Goal: Task Accomplishment & Management: Manage account settings

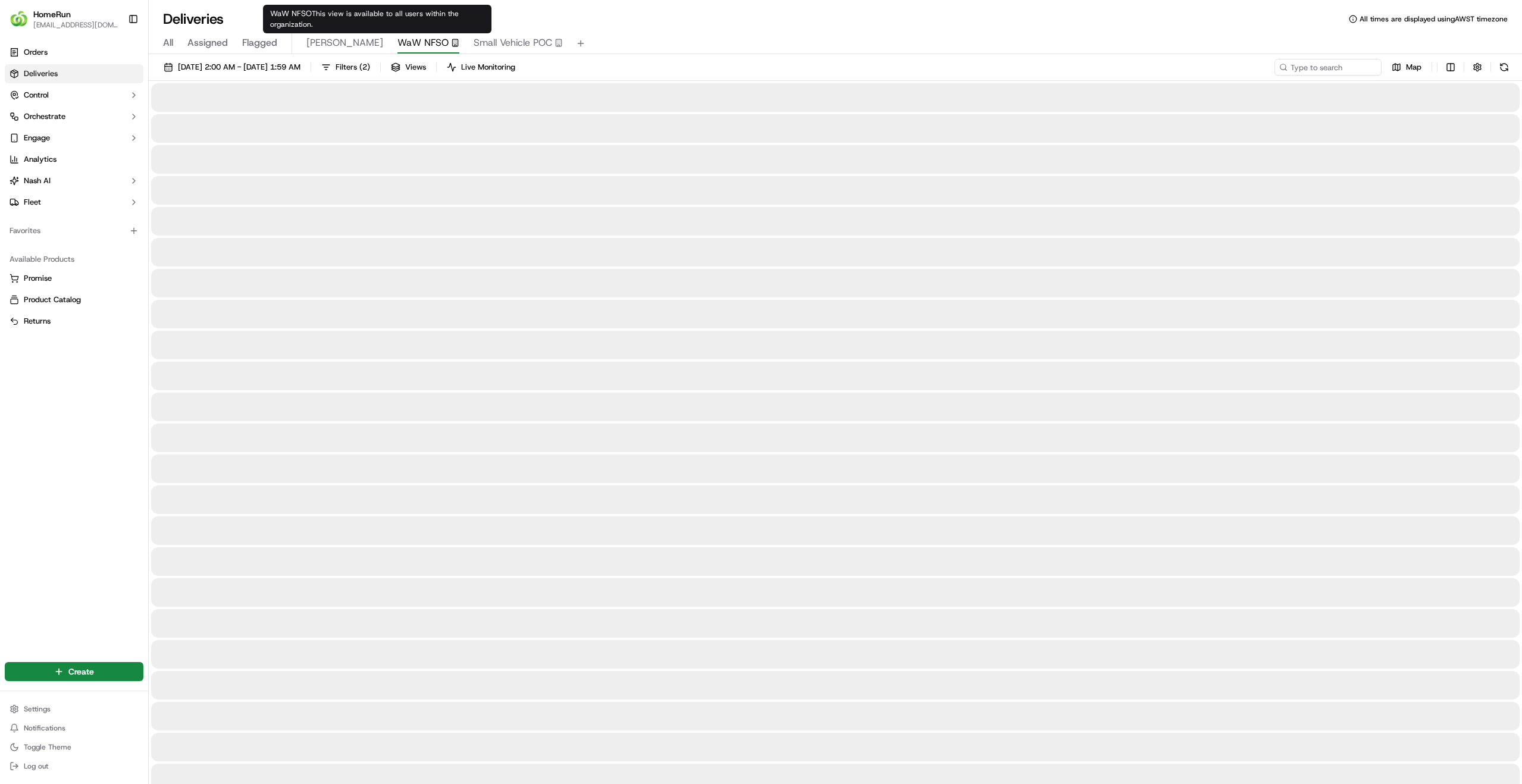
click at [398, 43] on span "WaW NFSO" at bounding box center [424, 42] width 51 height 14
click at [474, 41] on span "Small Vehicle POC" at bounding box center [513, 42] width 79 height 14
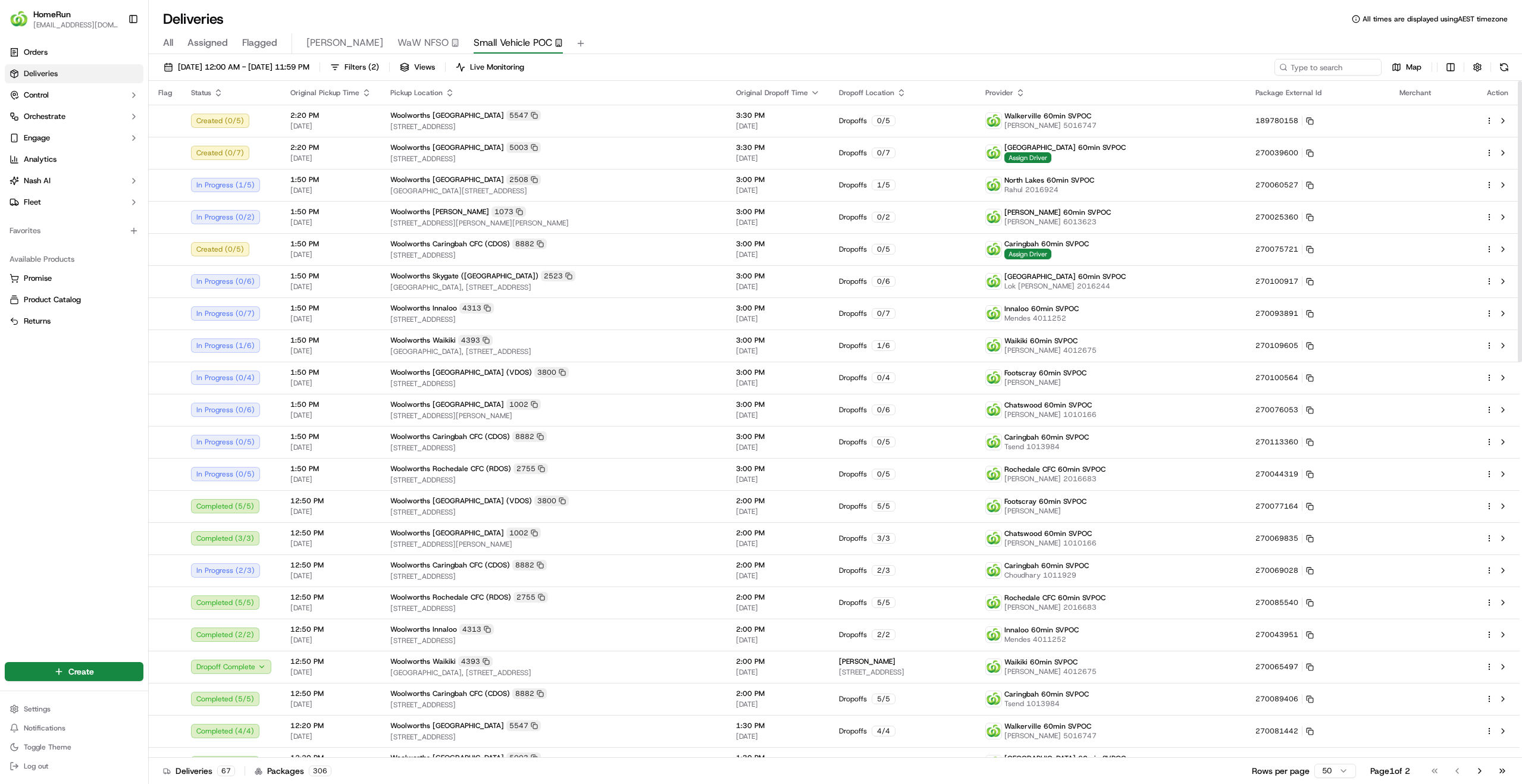
click at [1049, 54] on div "19/09/2025 12:00 AM - 19/09/2025 11:59 PM Filters ( 2 ) Views Live Monitoring M…" at bounding box center [835, 420] width 1373 height 732
click at [385, 66] on button "Filters ( 2 )" at bounding box center [354, 67] width 59 height 17
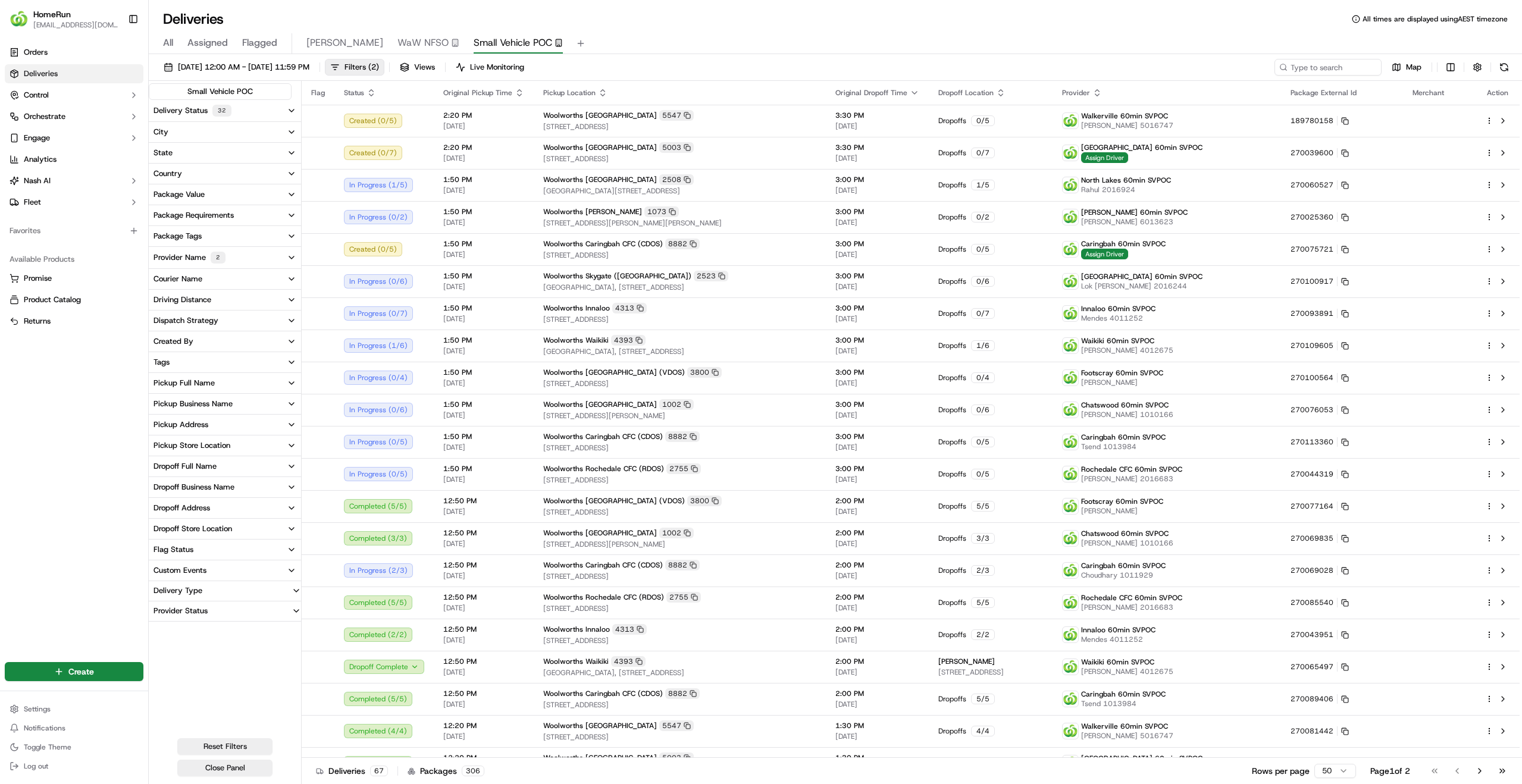
click at [269, 412] on button "Pickup Business Name" at bounding box center [225, 404] width 152 height 20
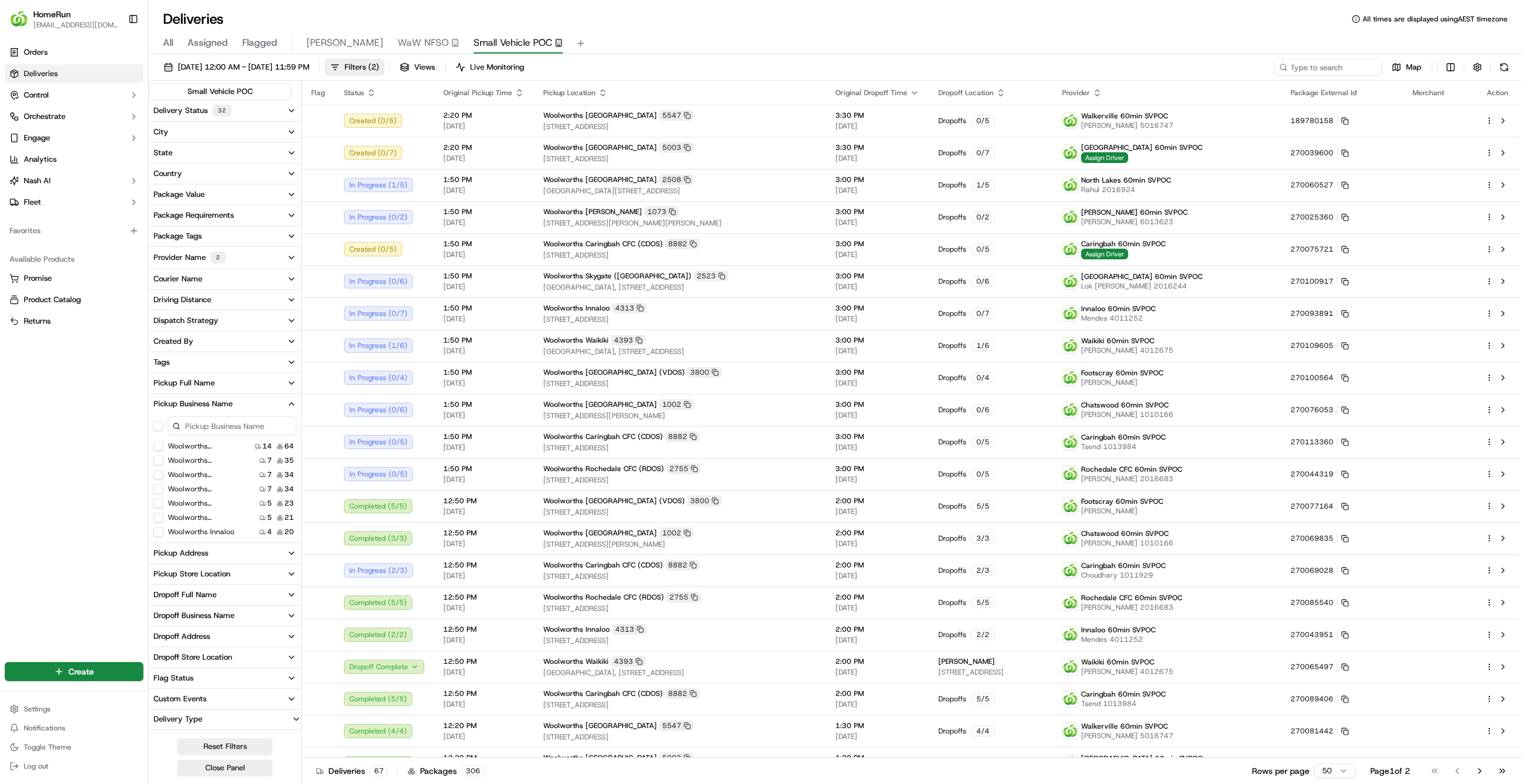
click at [226, 429] on input at bounding box center [232, 426] width 128 height 19
type input "m"
type input "w"
type input "r"
type input "bay"
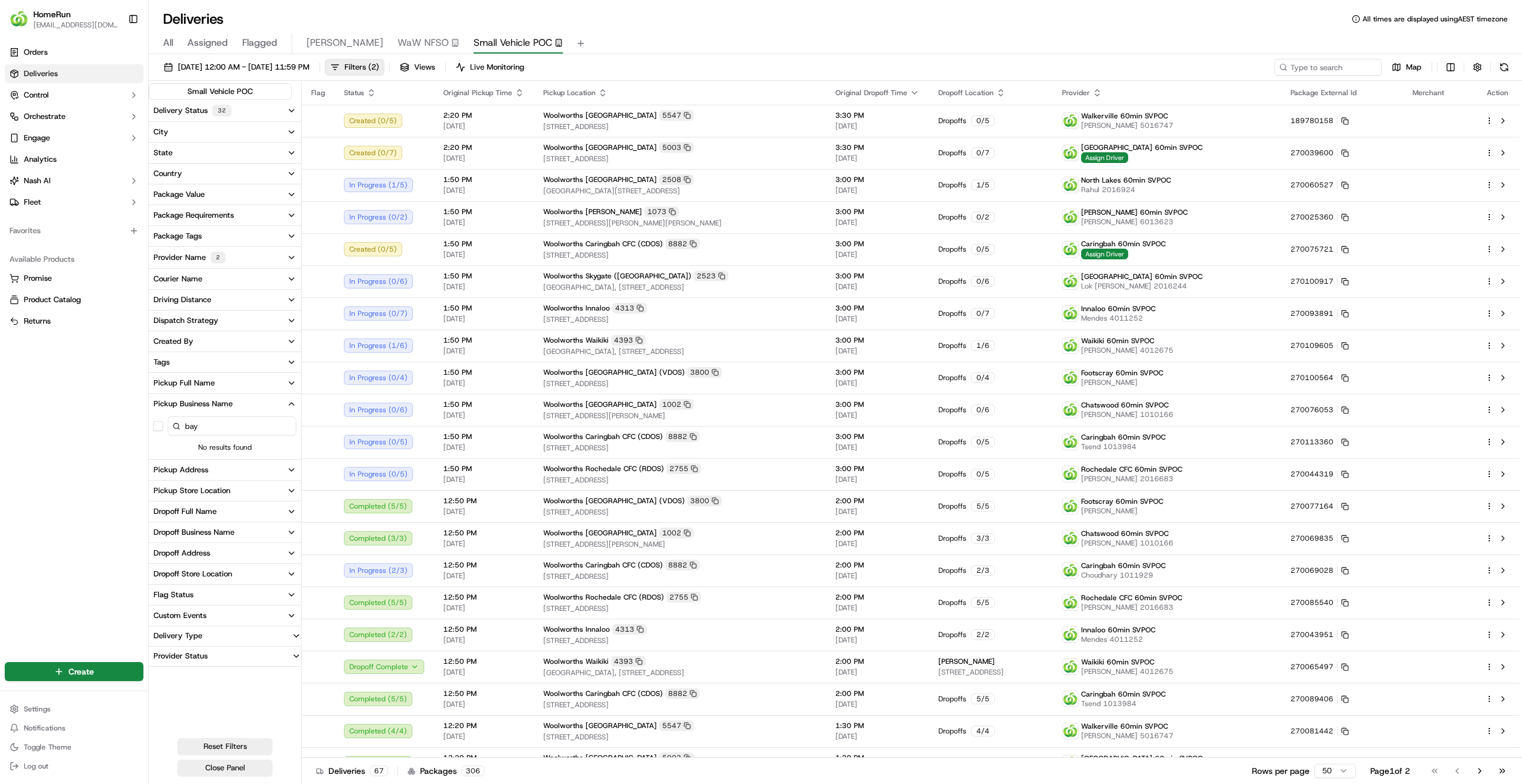
drag, startPoint x: 223, startPoint y: 430, endPoint x: 151, endPoint y: 420, distance: 72.7
click at [151, 420] on div "bay" at bounding box center [225, 425] width 152 height 24
click at [88, 468] on div "Orders Deliveries Control Orchestrate Engage Analytics Nash AI Fleet Favorites …" at bounding box center [74, 344] width 149 height 612
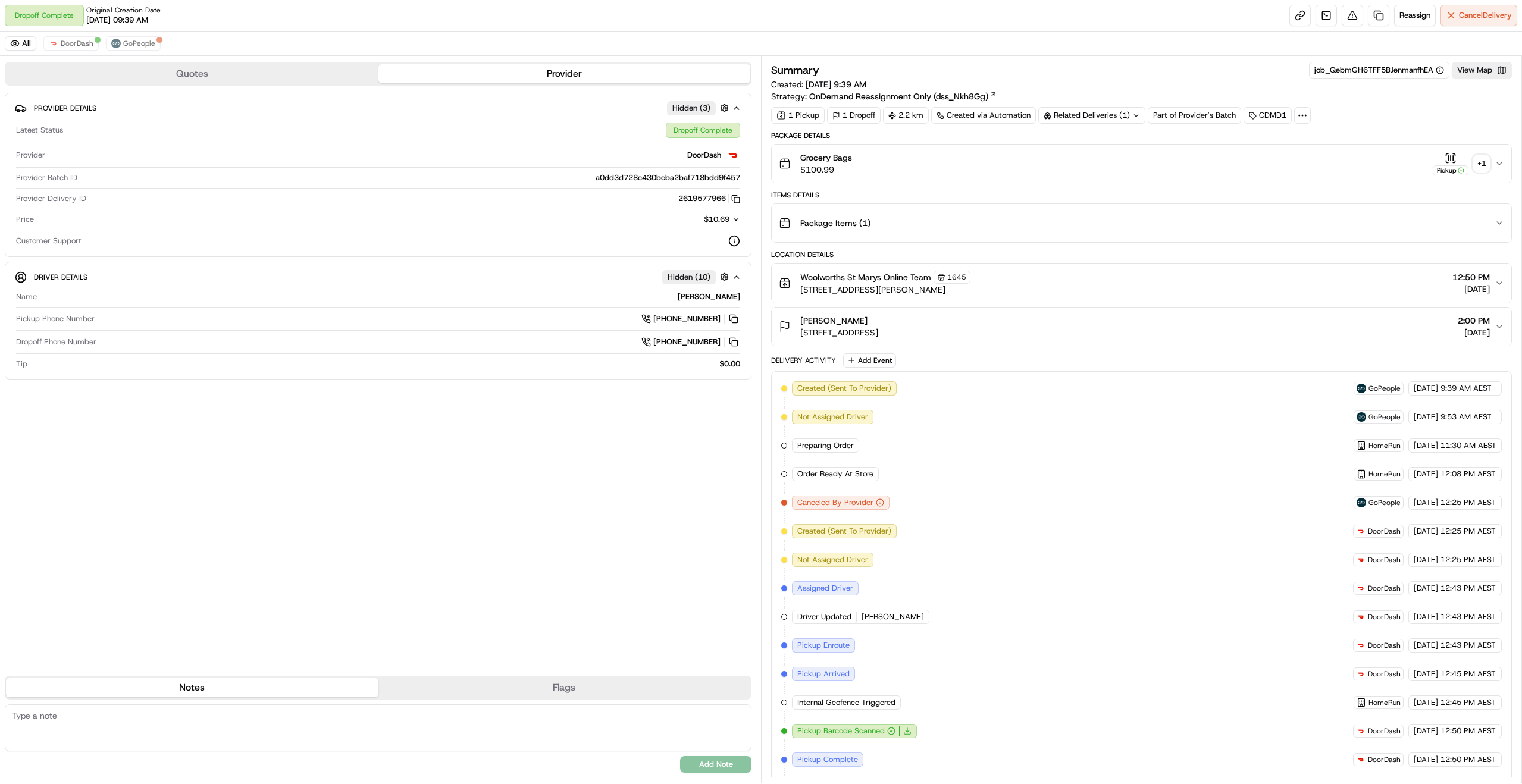
click at [1485, 168] on div "+ 1" at bounding box center [1481, 164] width 17 height 17
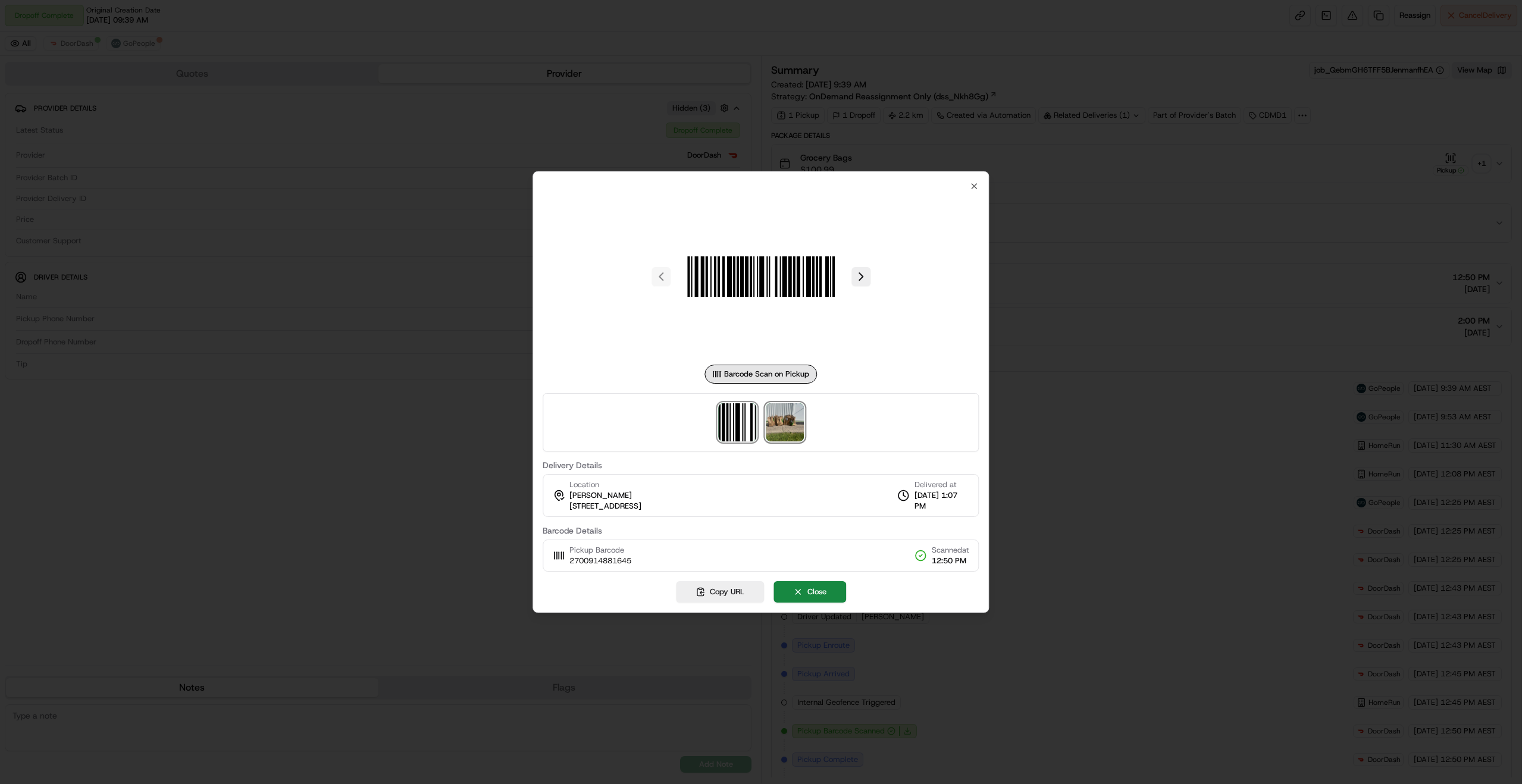
click at [789, 421] on img at bounding box center [784, 422] width 38 height 38
click at [1167, 579] on div at bounding box center [761, 392] width 1522 height 784
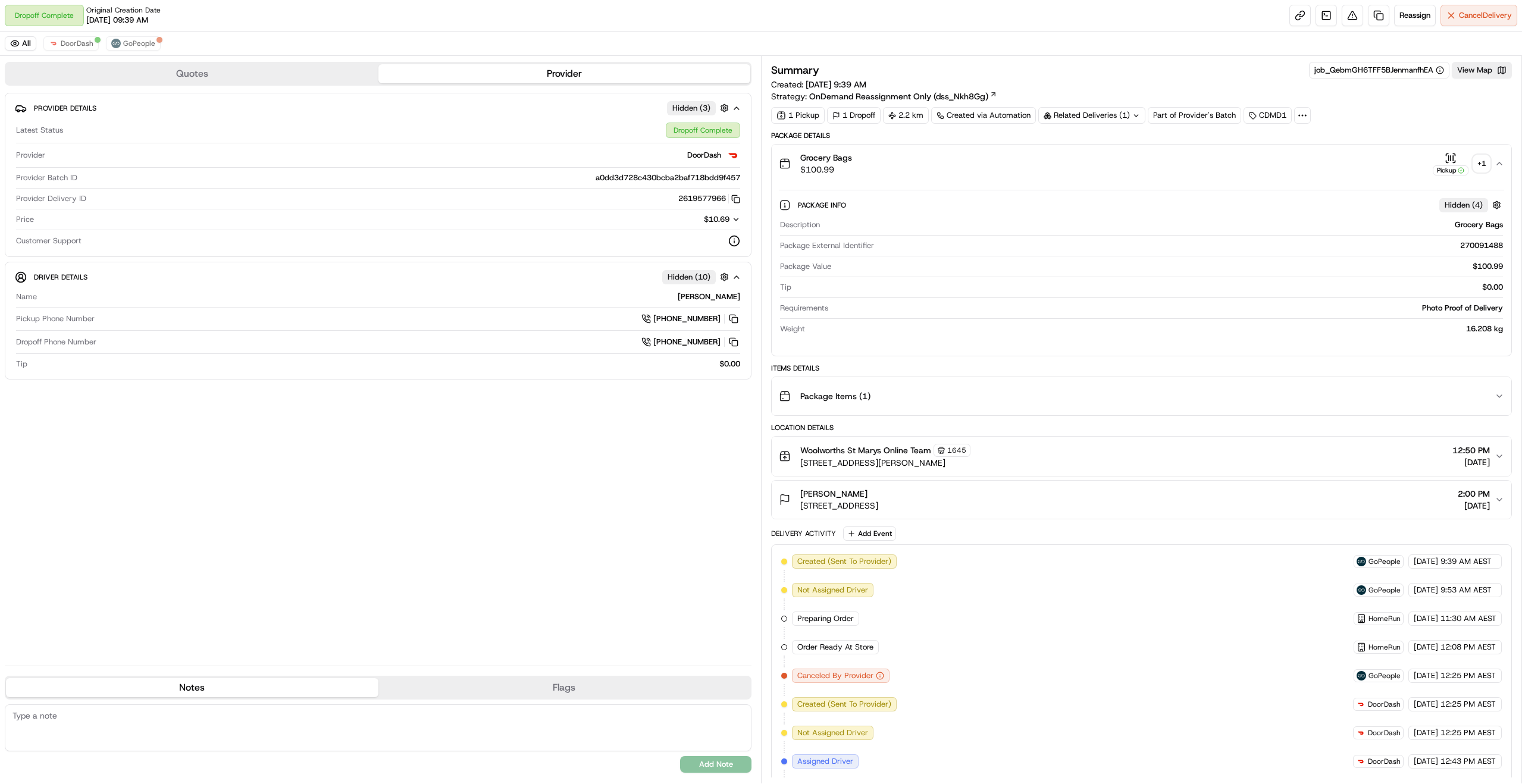
drag, startPoint x: 1479, startPoint y: 68, endPoint x: 1448, endPoint y: 108, distance: 50.6
click at [1448, 108] on div "Summary job_QebmGH6TFF5BJenmanfhEA View Map Created: 19/09/2025 9:39 AM Strateg…" at bounding box center [1142, 93] width 741 height 62
click at [87, 42] on span "DoorDash" at bounding box center [77, 43] width 33 height 10
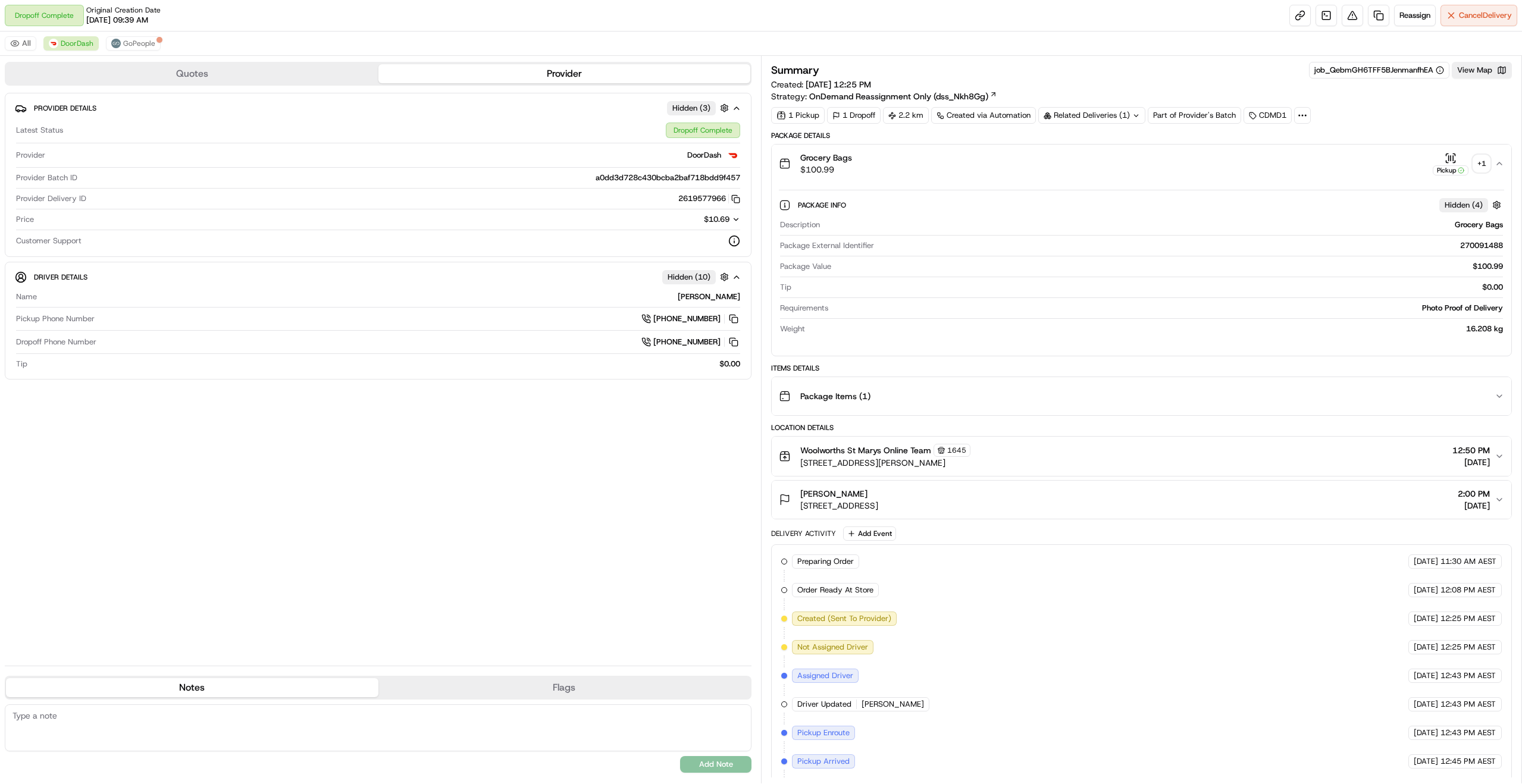
click at [716, 293] on div "Cody C." at bounding box center [391, 297] width 699 height 11
drag, startPoint x: 716, startPoint y: 293, endPoint x: 739, endPoint y: 295, distance: 23.1
click at [739, 295] on div "Cody C." at bounding box center [391, 297] width 699 height 11
click at [738, 295] on div "Cody C." at bounding box center [391, 297] width 699 height 11
drag, startPoint x: 738, startPoint y: 295, endPoint x: 722, endPoint y: 297, distance: 16.1
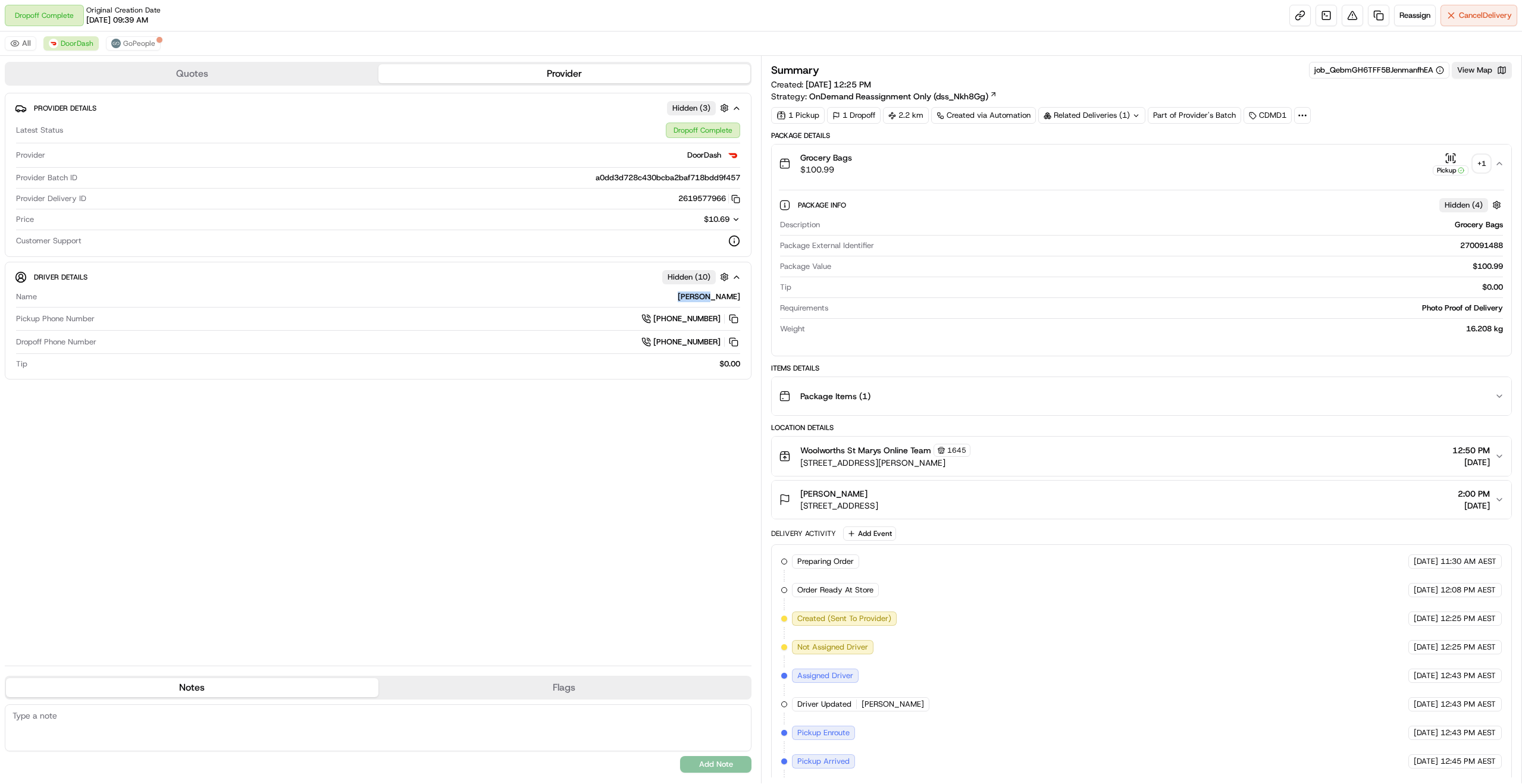
click at [722, 297] on div "Cody C." at bounding box center [391, 297] width 699 height 11
drag, startPoint x: 722, startPoint y: 297, endPoint x: 738, endPoint y: 298, distance: 16.0
click at [738, 298] on div "Cody C." at bounding box center [391, 297] width 699 height 11
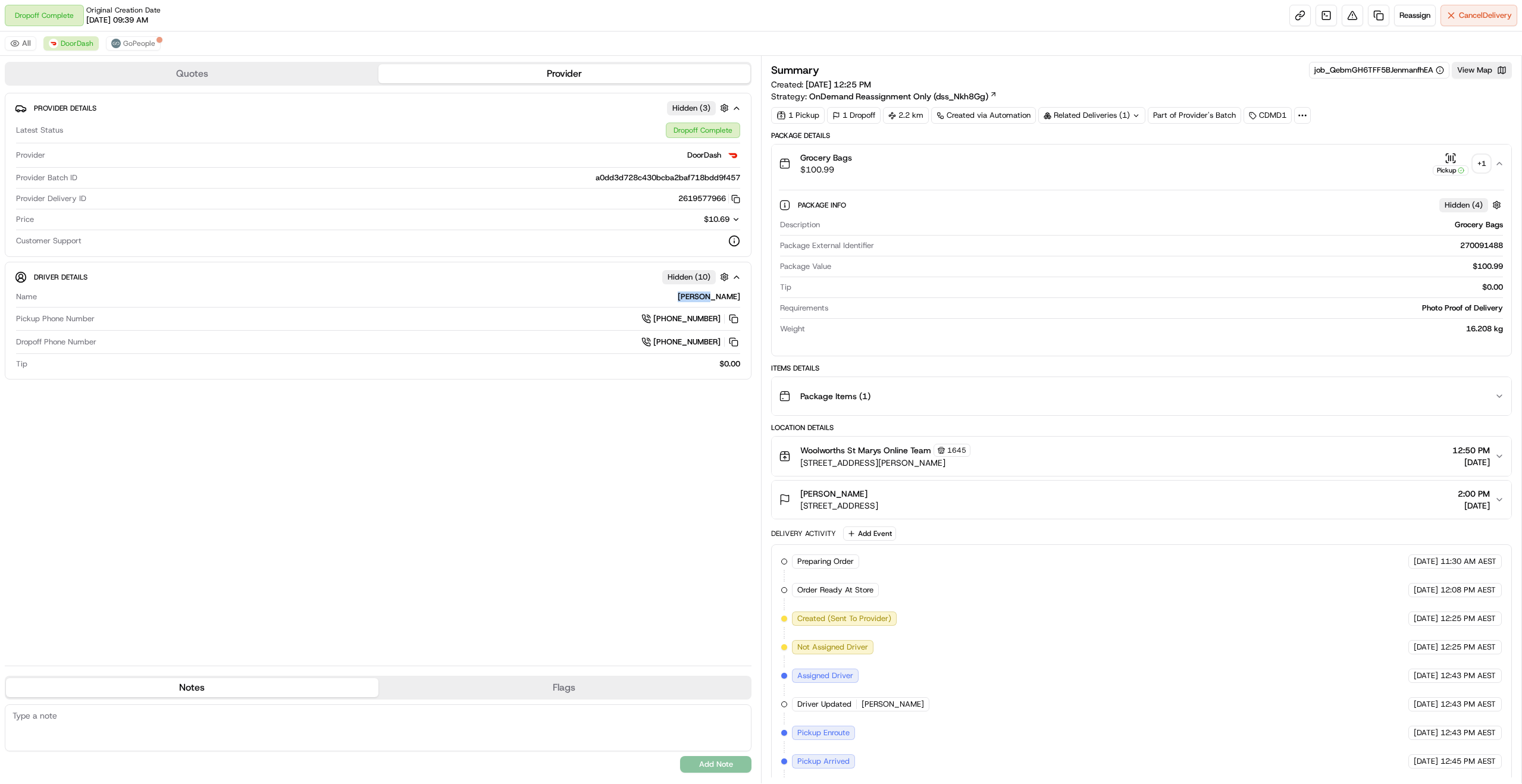
drag, startPoint x: 738, startPoint y: 298, endPoint x: 723, endPoint y: 298, distance: 15.0
click at [723, 298] on div "Cody C." at bounding box center [391, 297] width 699 height 11
click at [1486, 164] on div "+ 1" at bounding box center [1481, 164] width 17 height 17
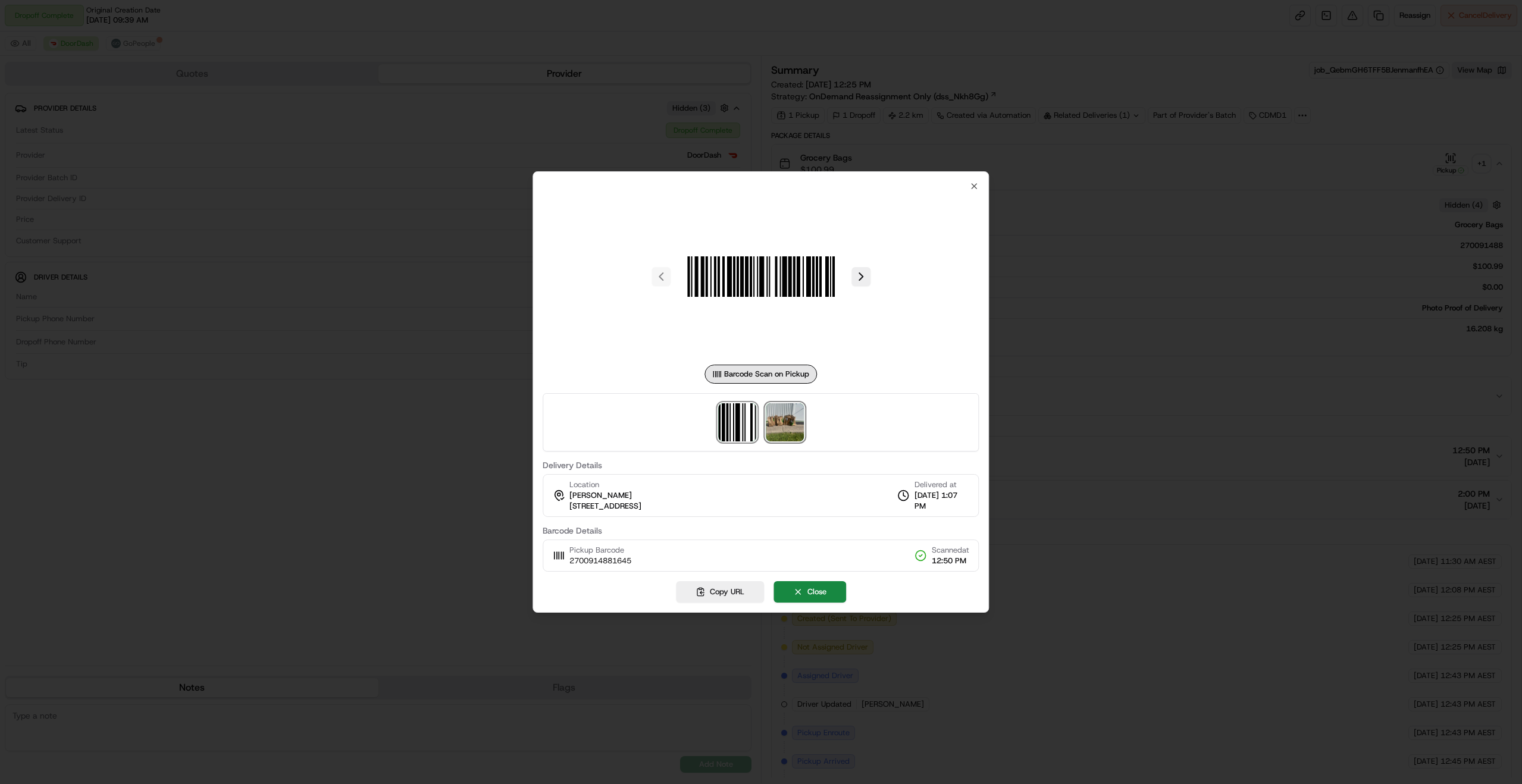
click at [797, 419] on img at bounding box center [784, 422] width 38 height 38
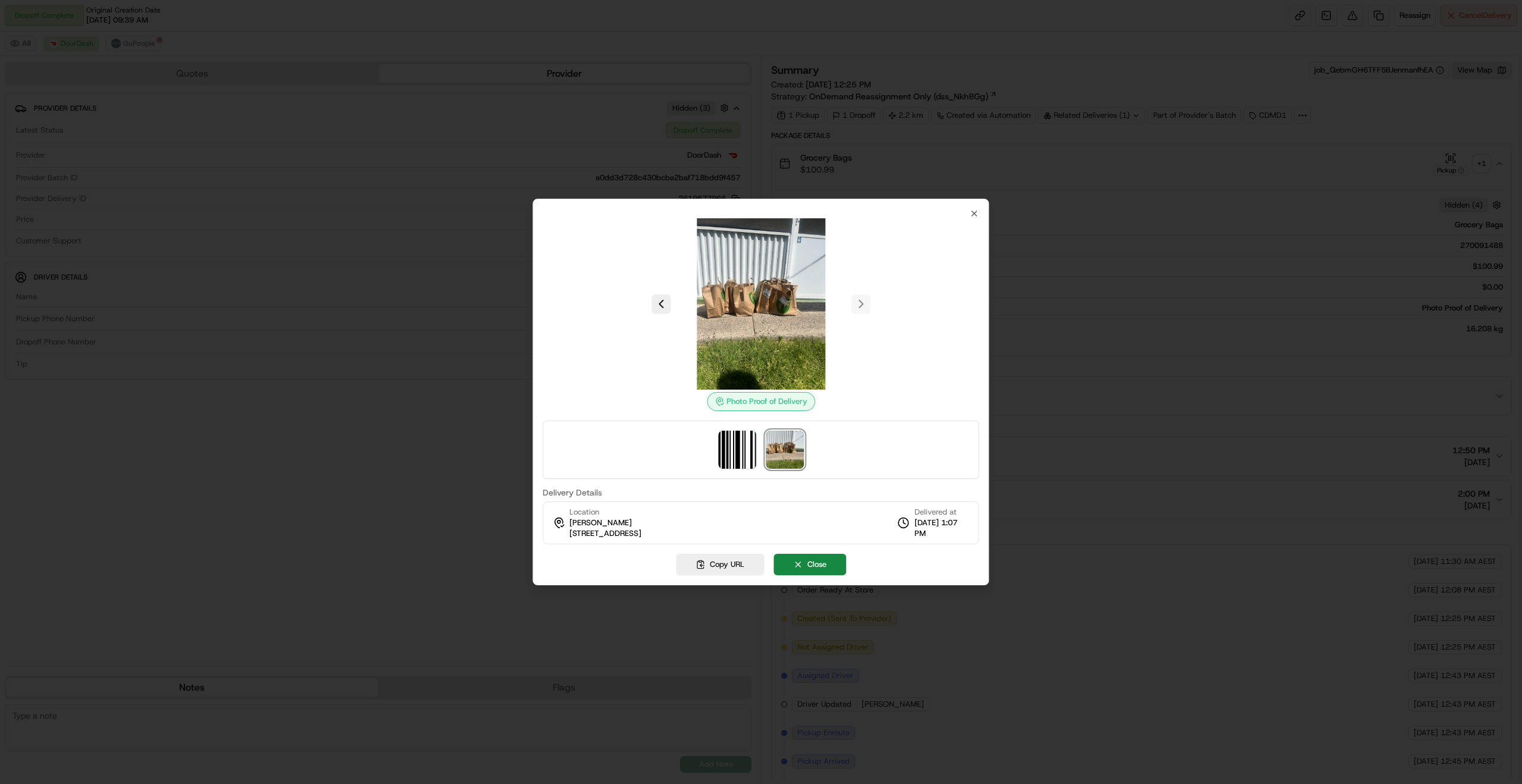
click at [425, 310] on div at bounding box center [761, 392] width 1522 height 784
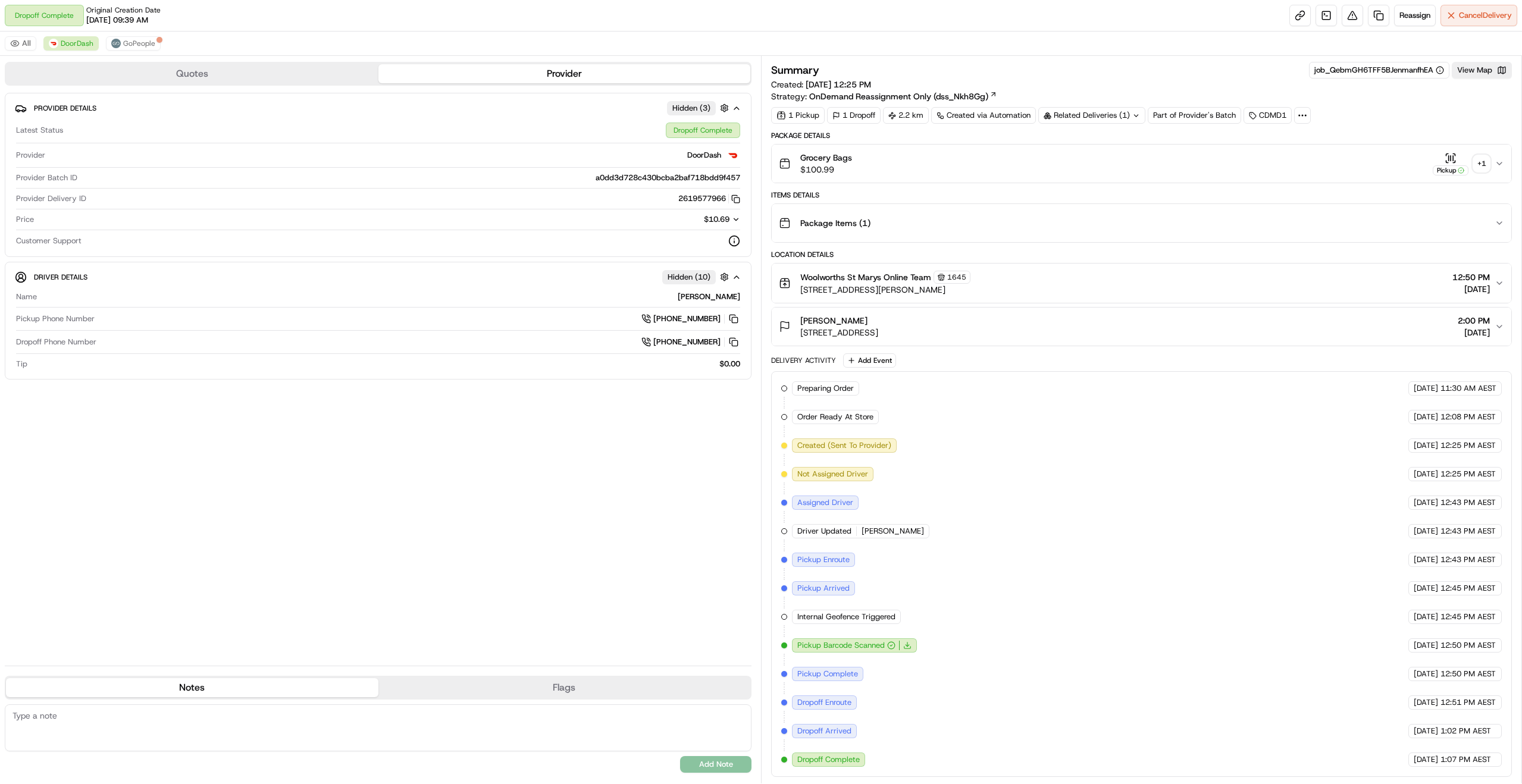
click at [22, 294] on span "Name" at bounding box center [27, 297] width 21 height 11
drag, startPoint x: 22, startPoint y: 294, endPoint x: 720, endPoint y: 303, distance: 698.1
click at [719, 303] on div "Name Cody C." at bounding box center [378, 300] width 724 height 16
click at [718, 297] on div "Cody C." at bounding box center [391, 297] width 699 height 11
drag, startPoint x: 718, startPoint y: 297, endPoint x: 738, endPoint y: 300, distance: 20.2
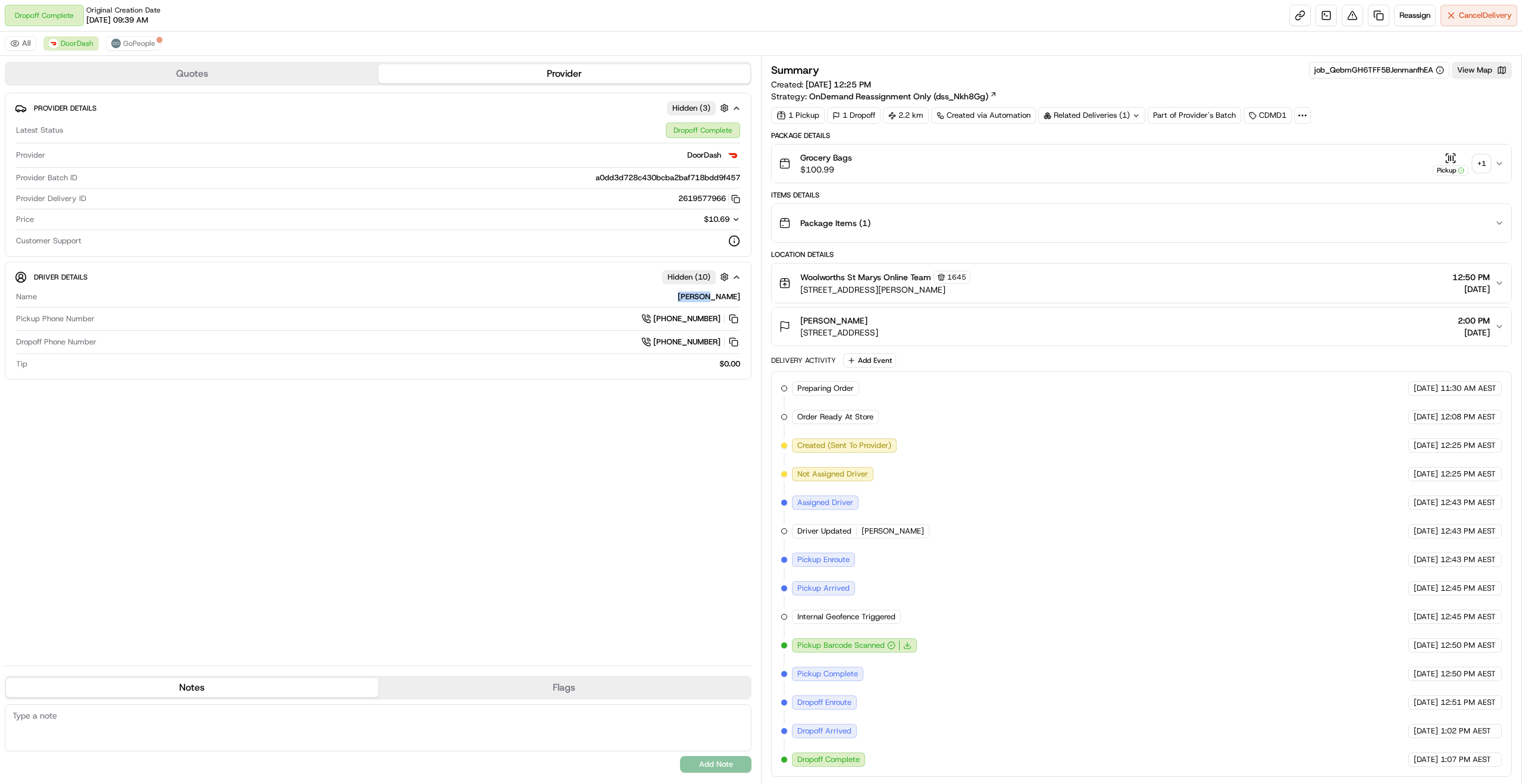
click at [738, 300] on div "Cody C." at bounding box center [391, 297] width 699 height 11
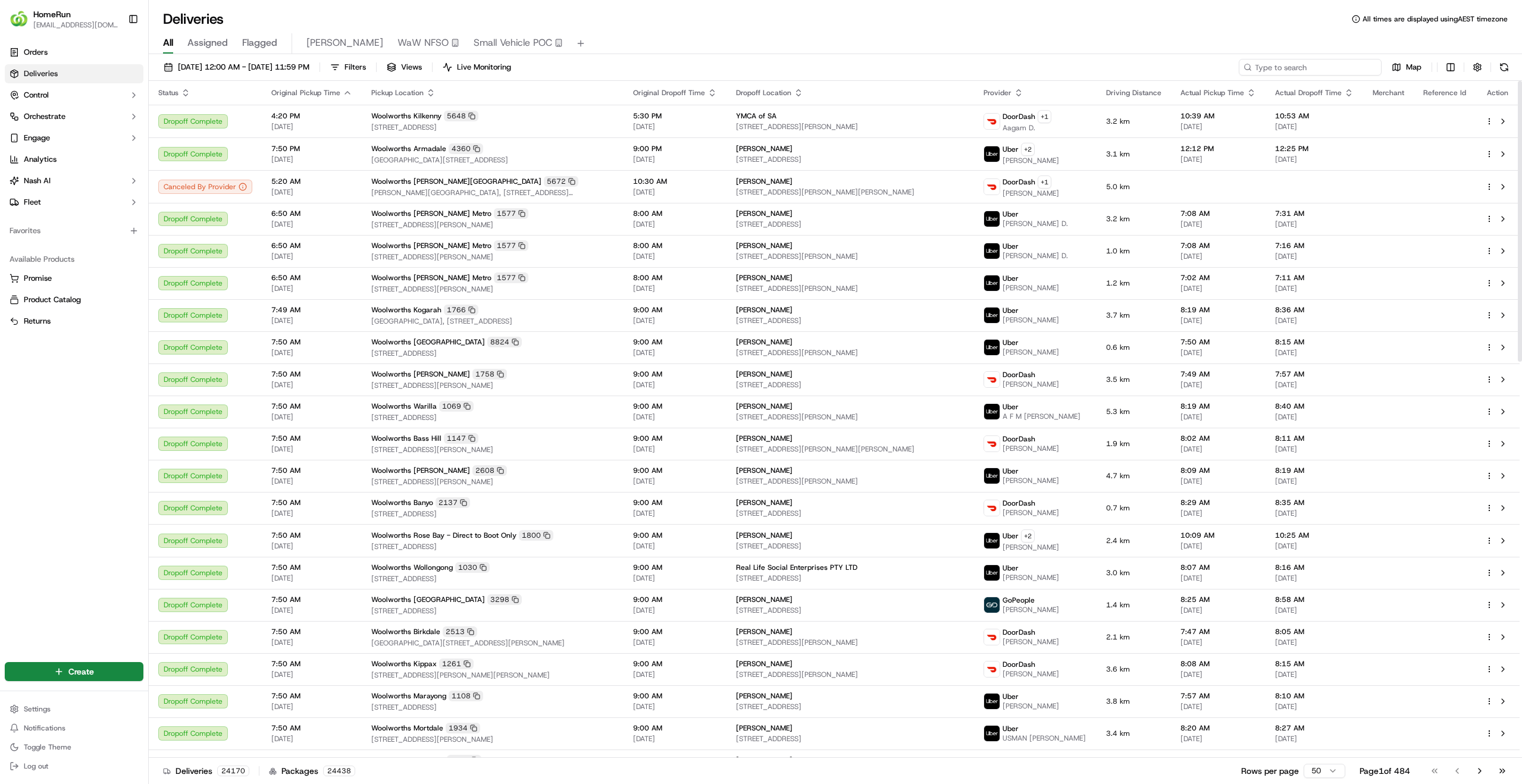
click at [1333, 62] on input at bounding box center [1311, 67] width 143 height 17
paste input "270053506"
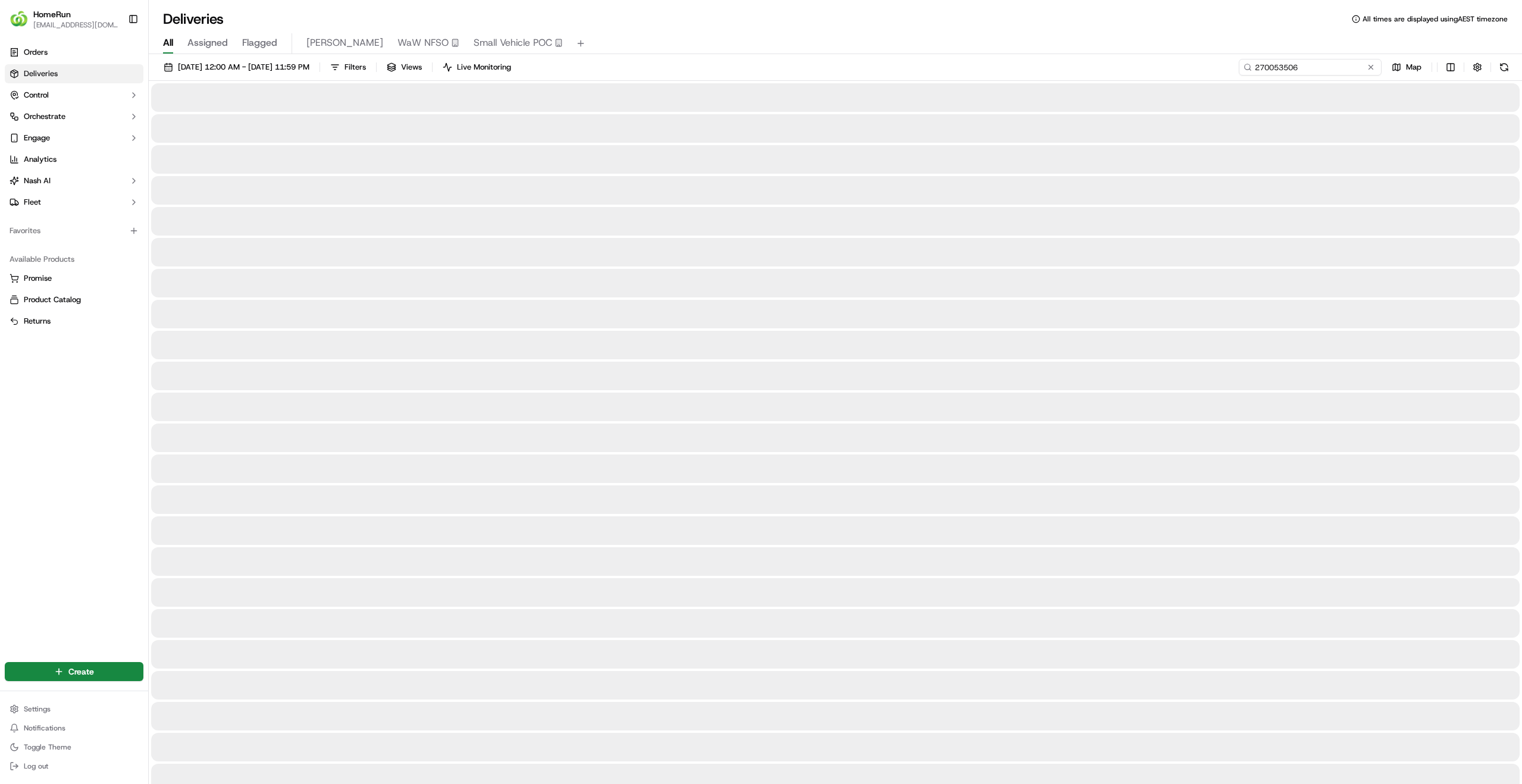
type input "270053506"
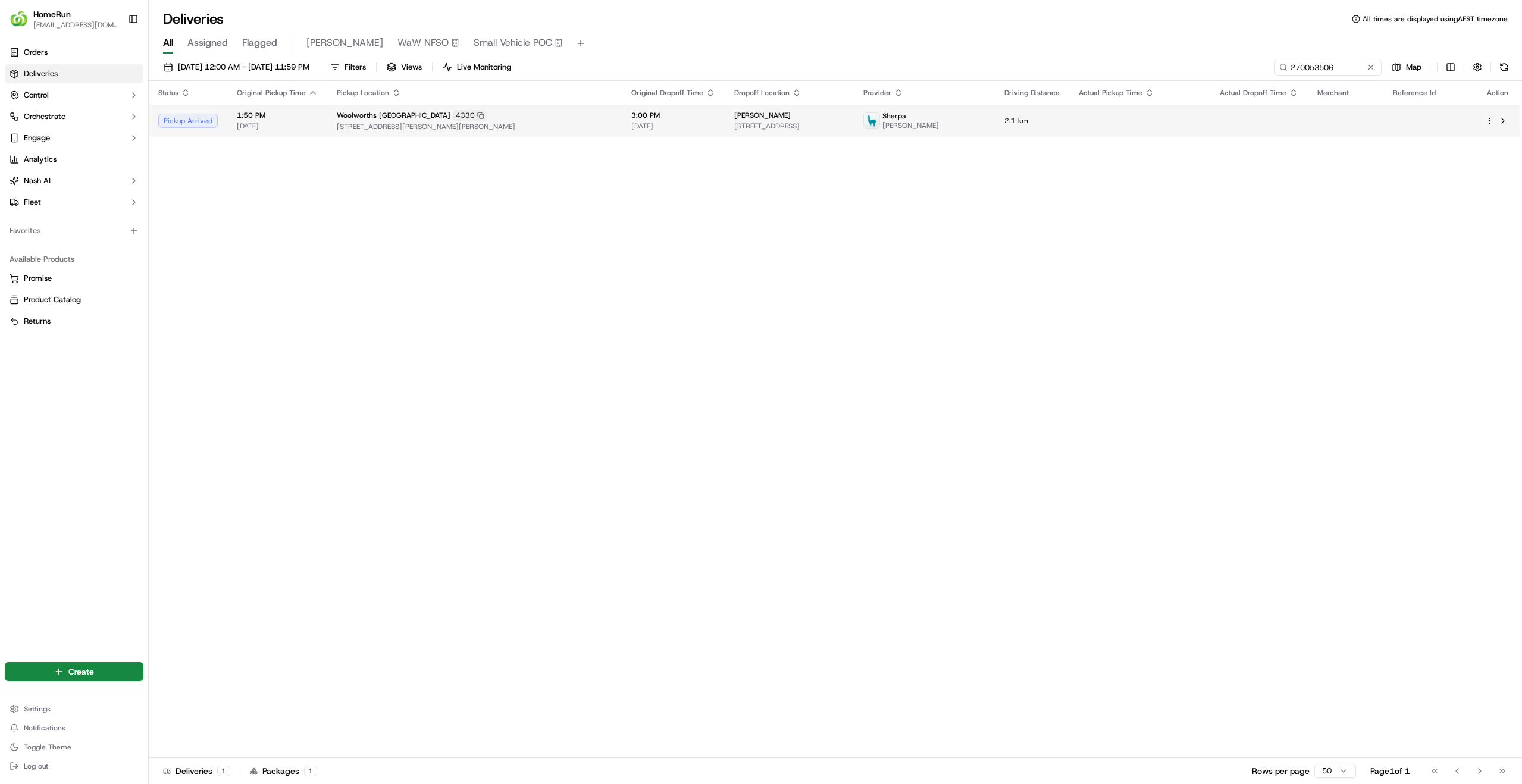
click at [631, 113] on span "3:00 PM" at bounding box center [673, 115] width 84 height 10
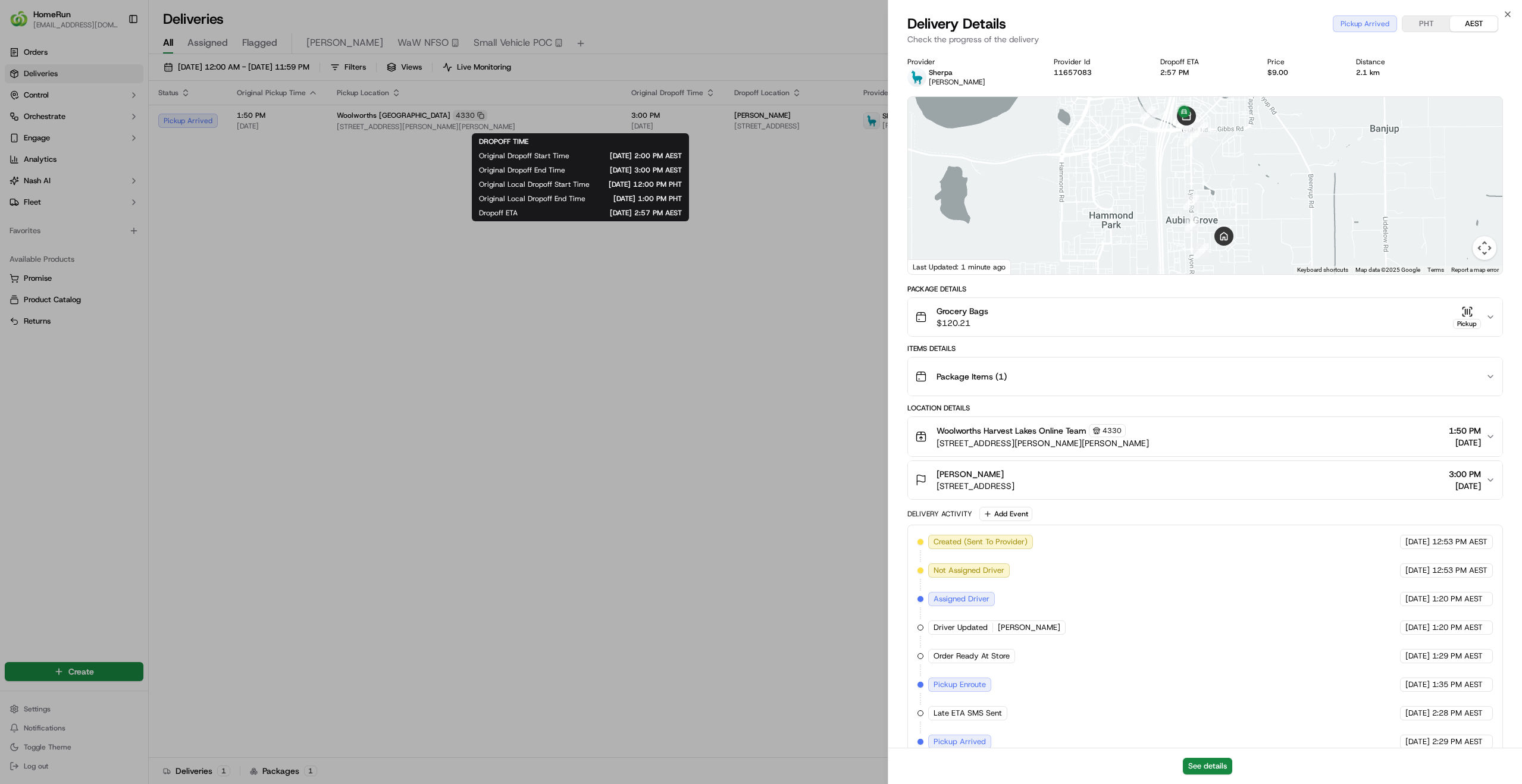
drag, startPoint x: 705, startPoint y: 389, endPoint x: 698, endPoint y: 367, distance: 23.1
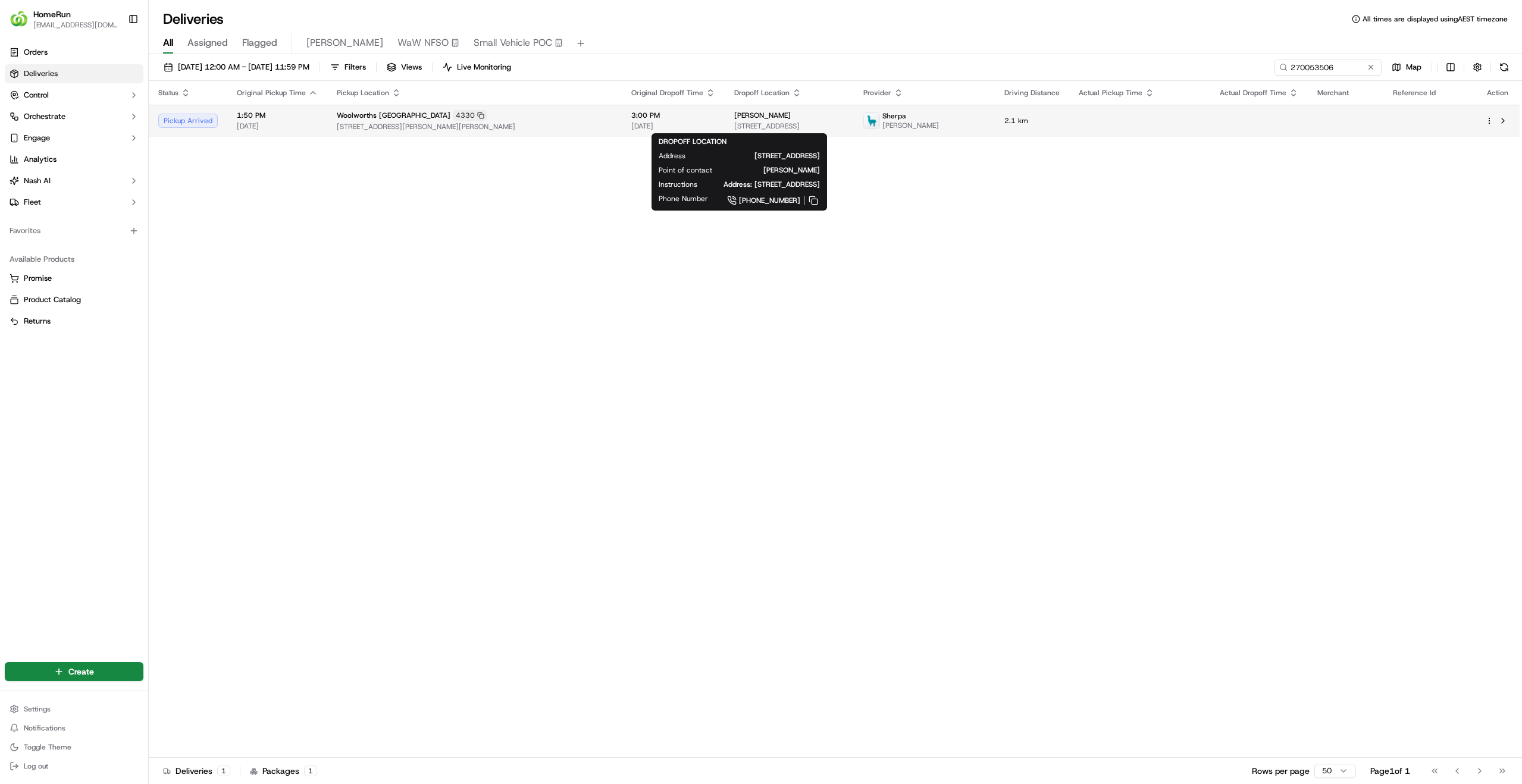
click at [838, 121] on span "[STREET_ADDRESS]" at bounding box center [789, 126] width 110 height 10
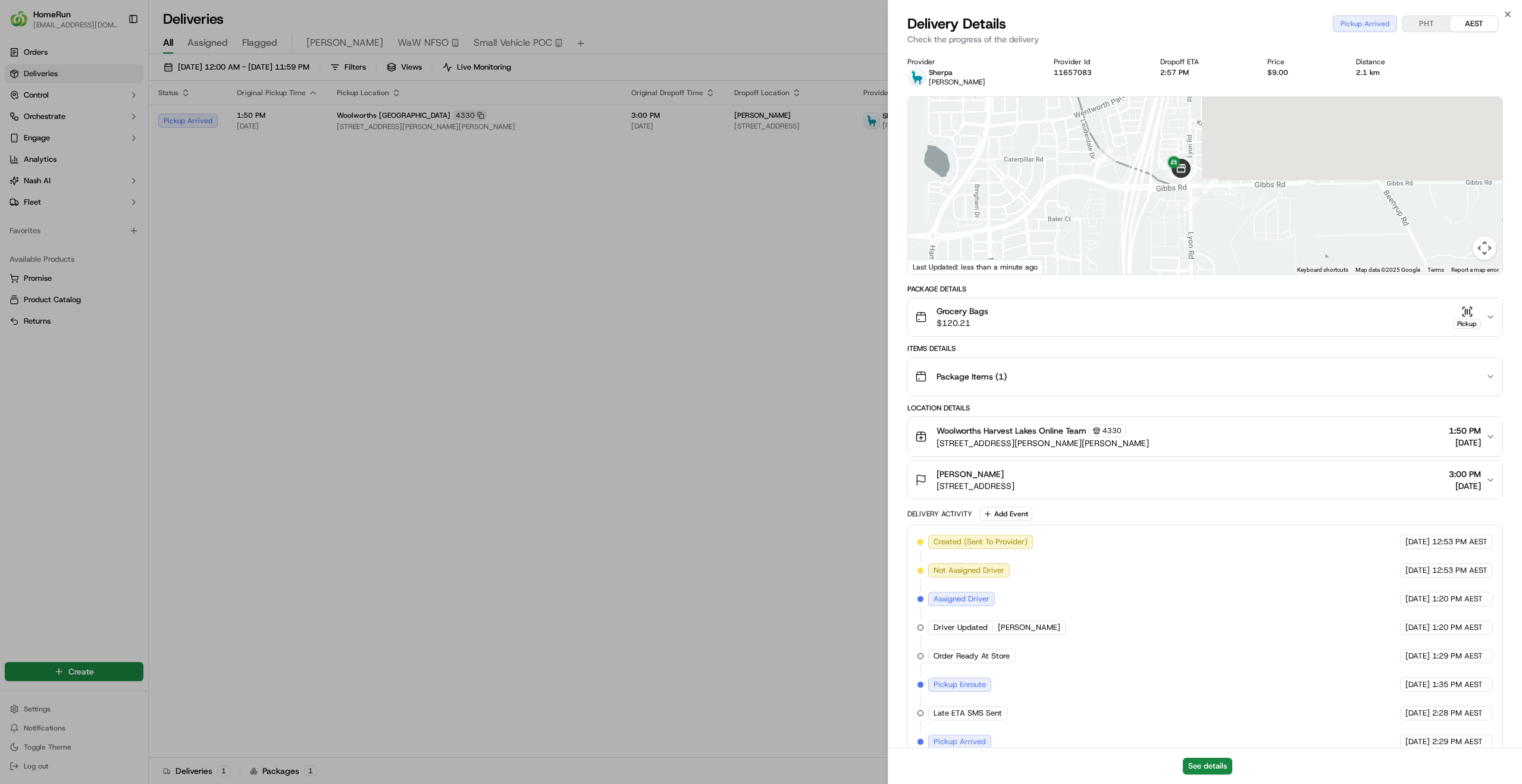
drag, startPoint x: 1197, startPoint y: 168, endPoint x: 1170, endPoint y: 274, distance: 109.4
click at [1170, 274] on div at bounding box center [1205, 186] width 594 height 178
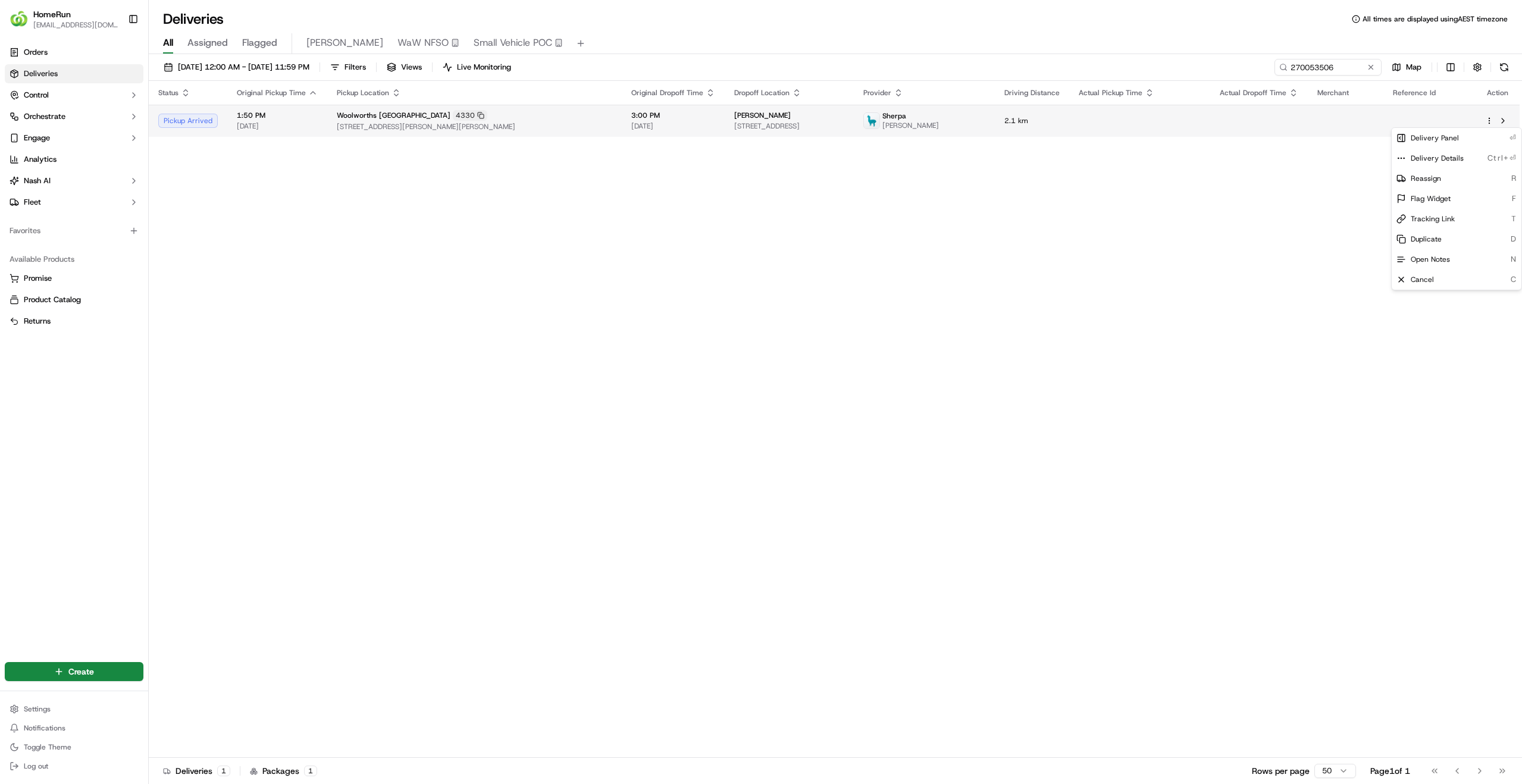
click at [1488, 121] on html "HomeRun skatsanis@woolworths.com.au Toggle Sidebar Orders Deliveries Control Or…" at bounding box center [761, 392] width 1522 height 784
click at [1175, 255] on html "HomeRun skatsanis@woolworths.com.au Toggle Sidebar Orders Deliveries Control Or…" at bounding box center [761, 392] width 1522 height 784
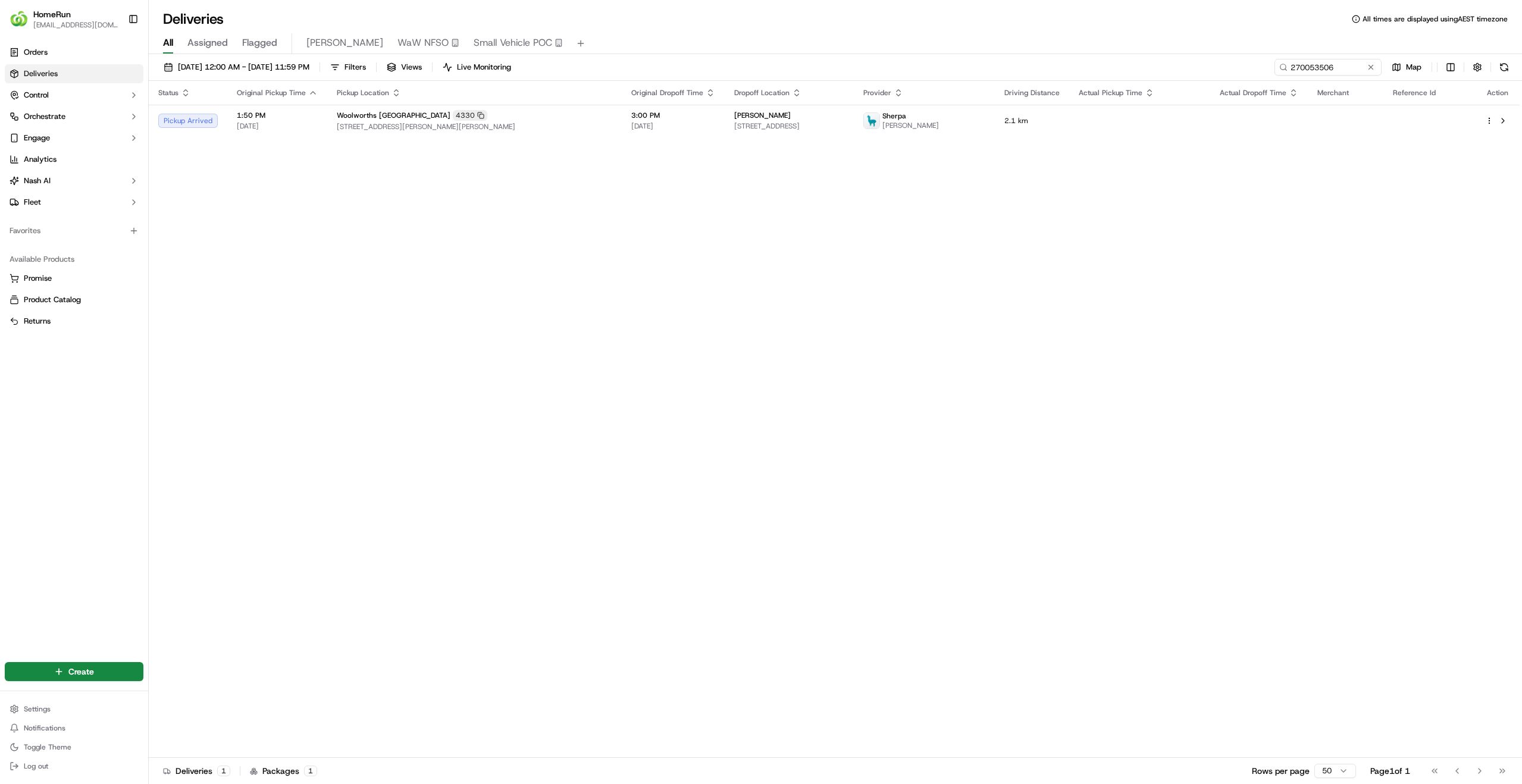
click at [412, 177] on div "Status Original Pickup Time Pickup Location Original Dropoff Time Dropoff Locat…" at bounding box center [834, 420] width 1372 height 677
click at [394, 123] on span "80 Lyon Rd, Atwell, WA 6164, AU" at bounding box center [475, 126] width 276 height 10
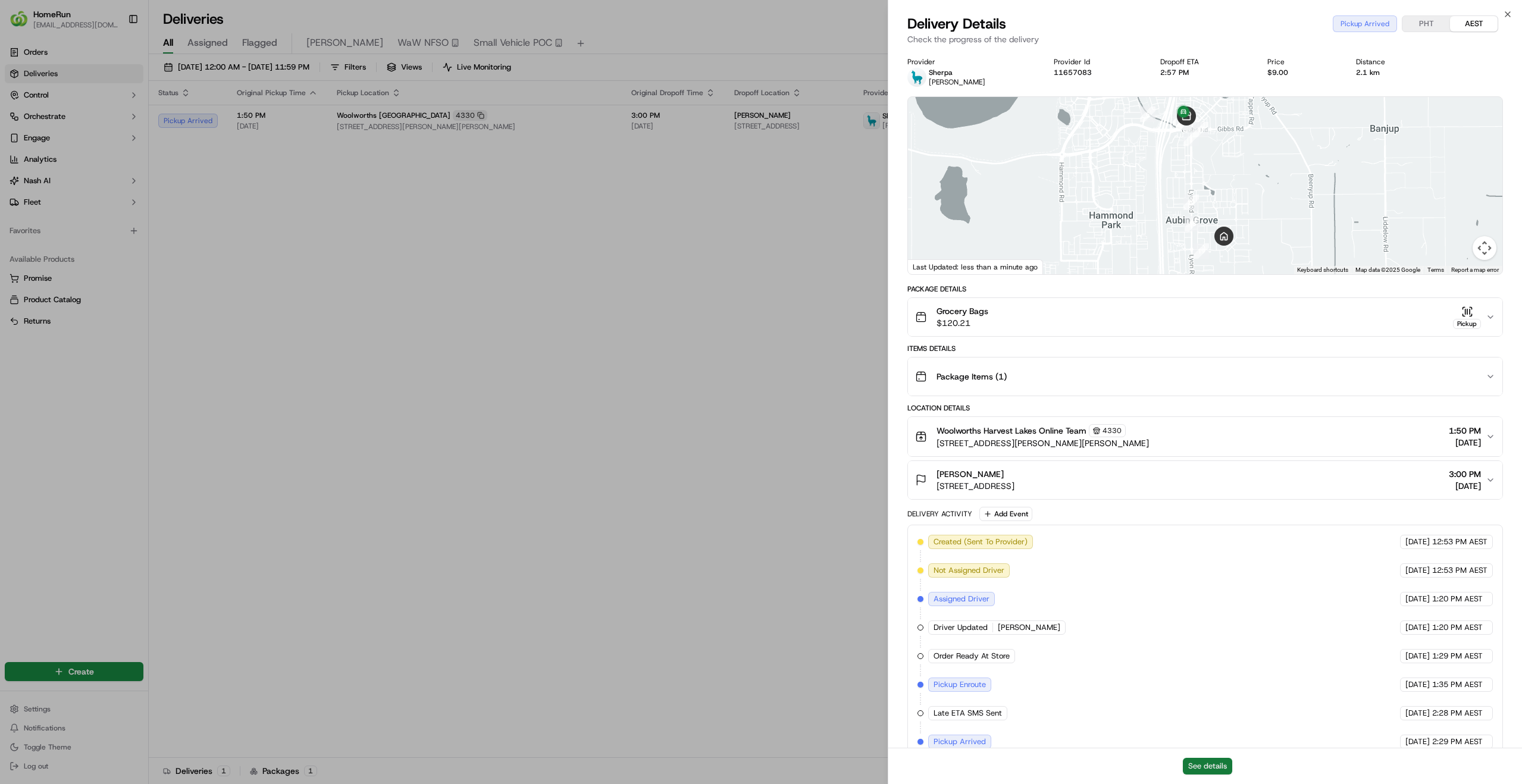
click at [1217, 766] on button "See details" at bounding box center [1208, 765] width 50 height 17
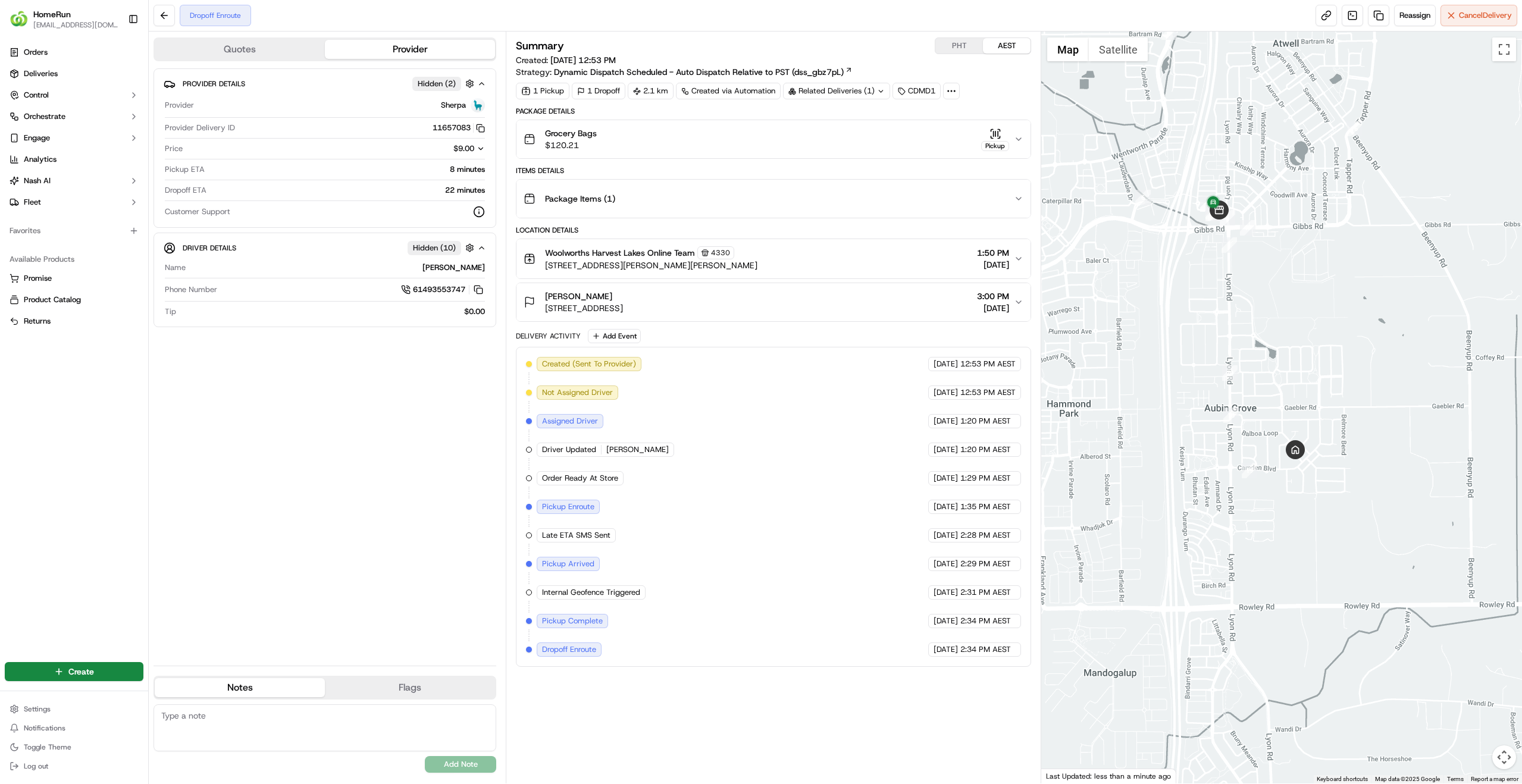
drag, startPoint x: 1212, startPoint y: 246, endPoint x: 1218, endPoint y: 286, distance: 40.4
click at [1214, 289] on div at bounding box center [1282, 407] width 481 height 752
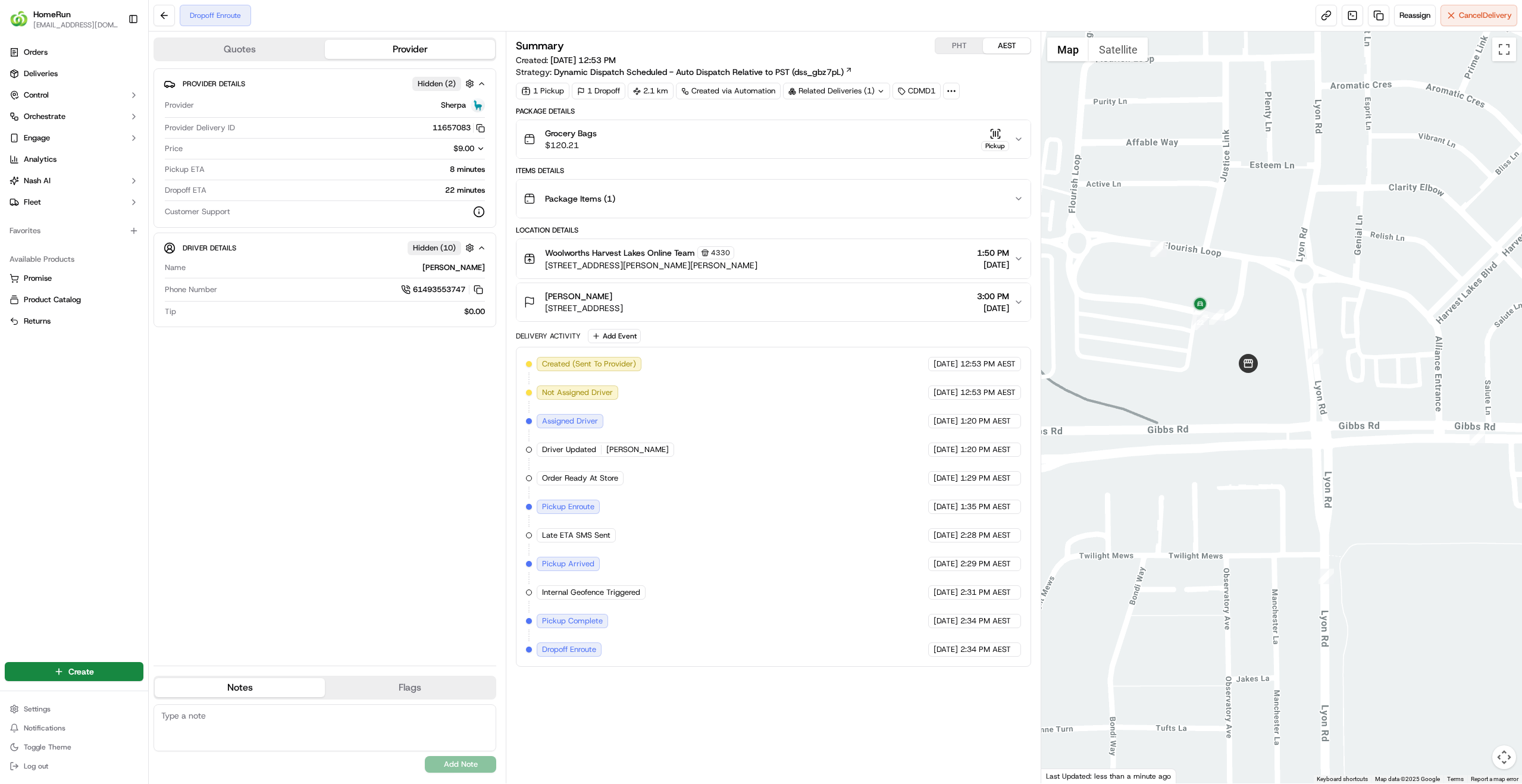
drag, startPoint x: 1213, startPoint y: 332, endPoint x: 1232, endPoint y: 338, distance: 19.9
click at [1232, 338] on div at bounding box center [1282, 407] width 481 height 752
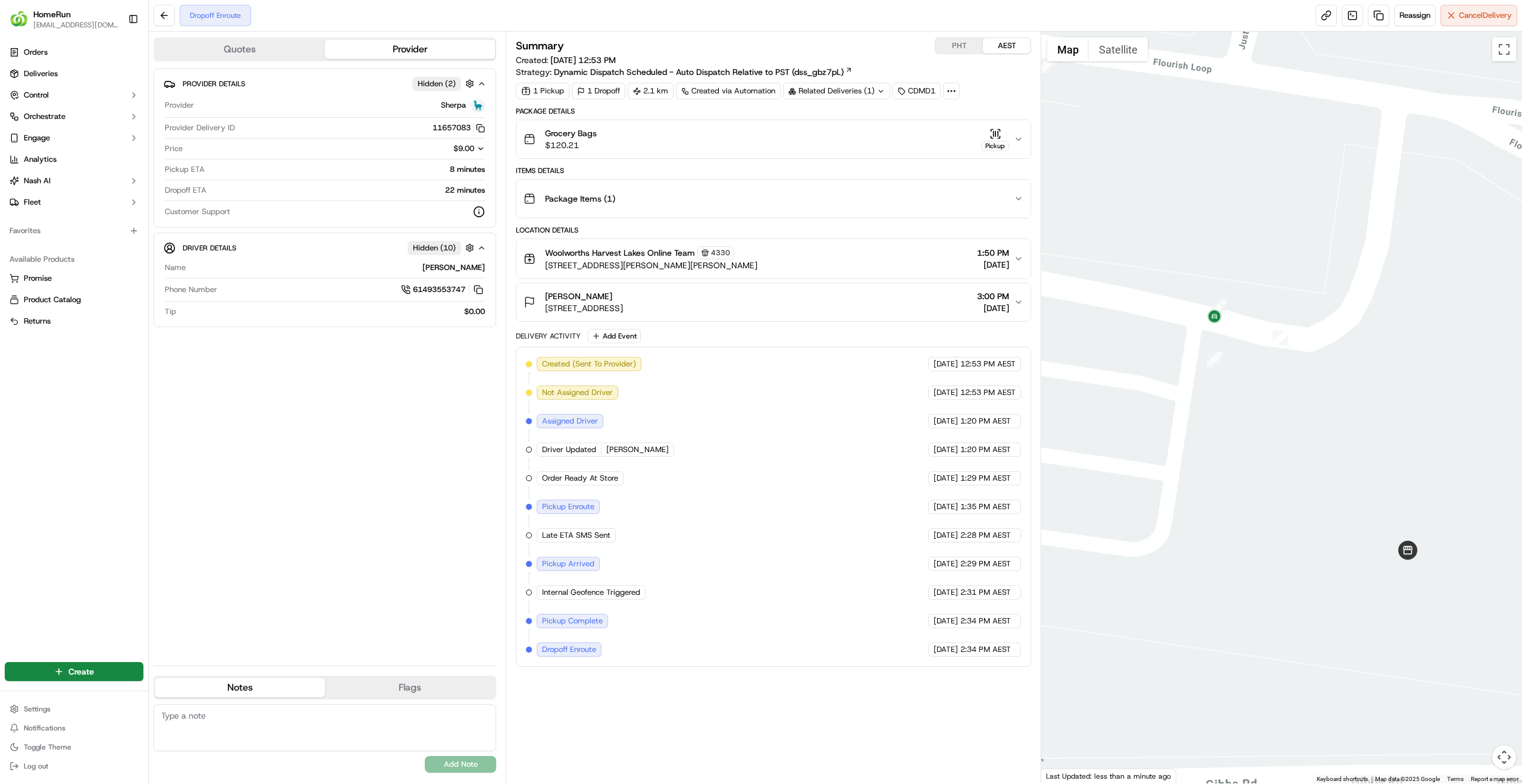
drag, startPoint x: 1212, startPoint y: 332, endPoint x: 1222, endPoint y: 340, distance: 12.8
click at [1222, 340] on div at bounding box center [1282, 407] width 481 height 752
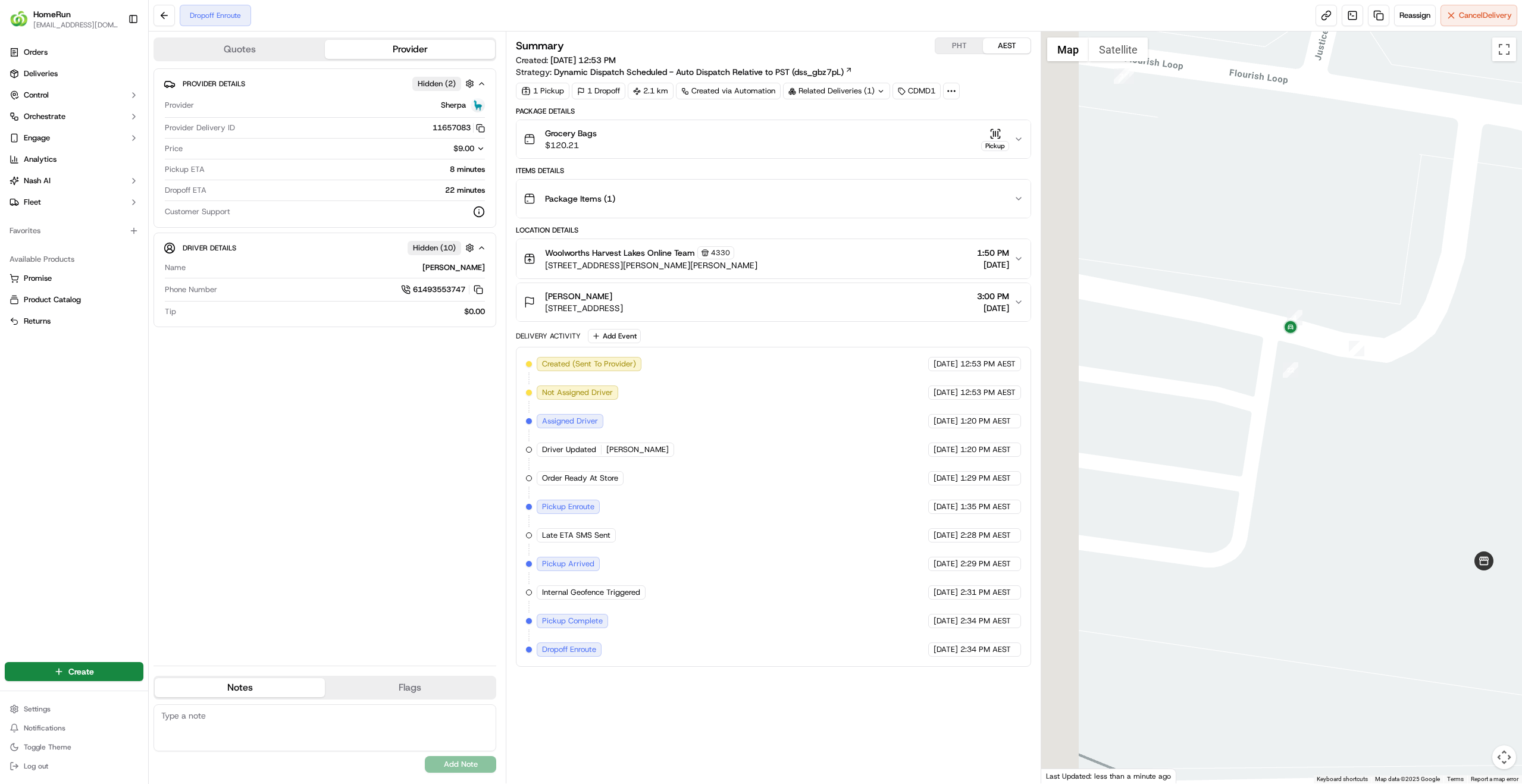
drag, startPoint x: 1177, startPoint y: 342, endPoint x: 1273, endPoint y: 348, distance: 96.2
click at [1248, 351] on div at bounding box center [1282, 407] width 481 height 752
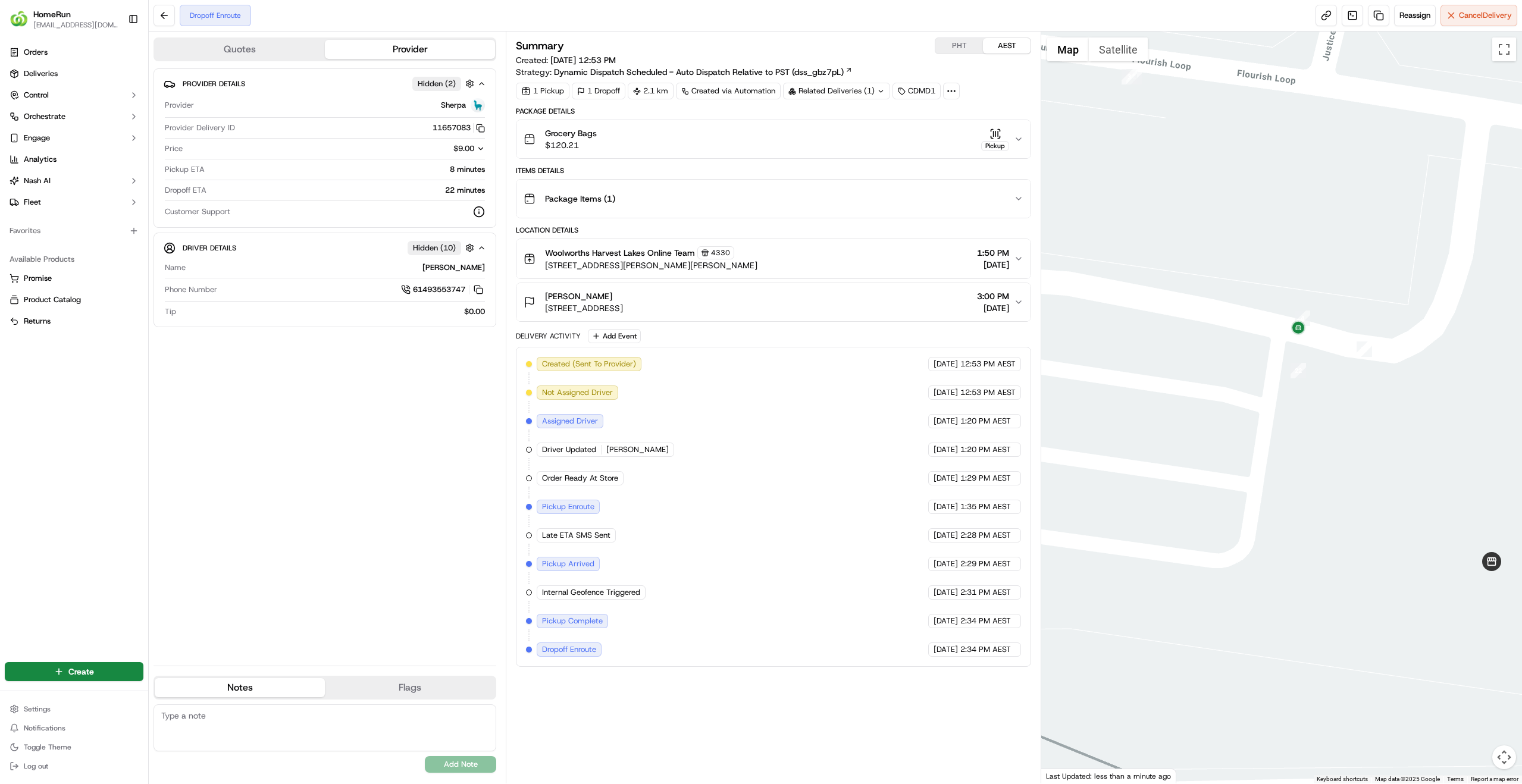
click at [591, 624] on span "Pickup Complete" at bounding box center [572, 621] width 61 height 11
drag, startPoint x: 590, startPoint y: 624, endPoint x: 548, endPoint y: 624, distance: 42.0
click at [548, 624] on span "Pickup Complete" at bounding box center [572, 621] width 61 height 11
click at [553, 624] on span "Pickup Complete" at bounding box center [572, 621] width 61 height 11
drag, startPoint x: 553, startPoint y: 623, endPoint x: 723, endPoint y: 605, distance: 171.0
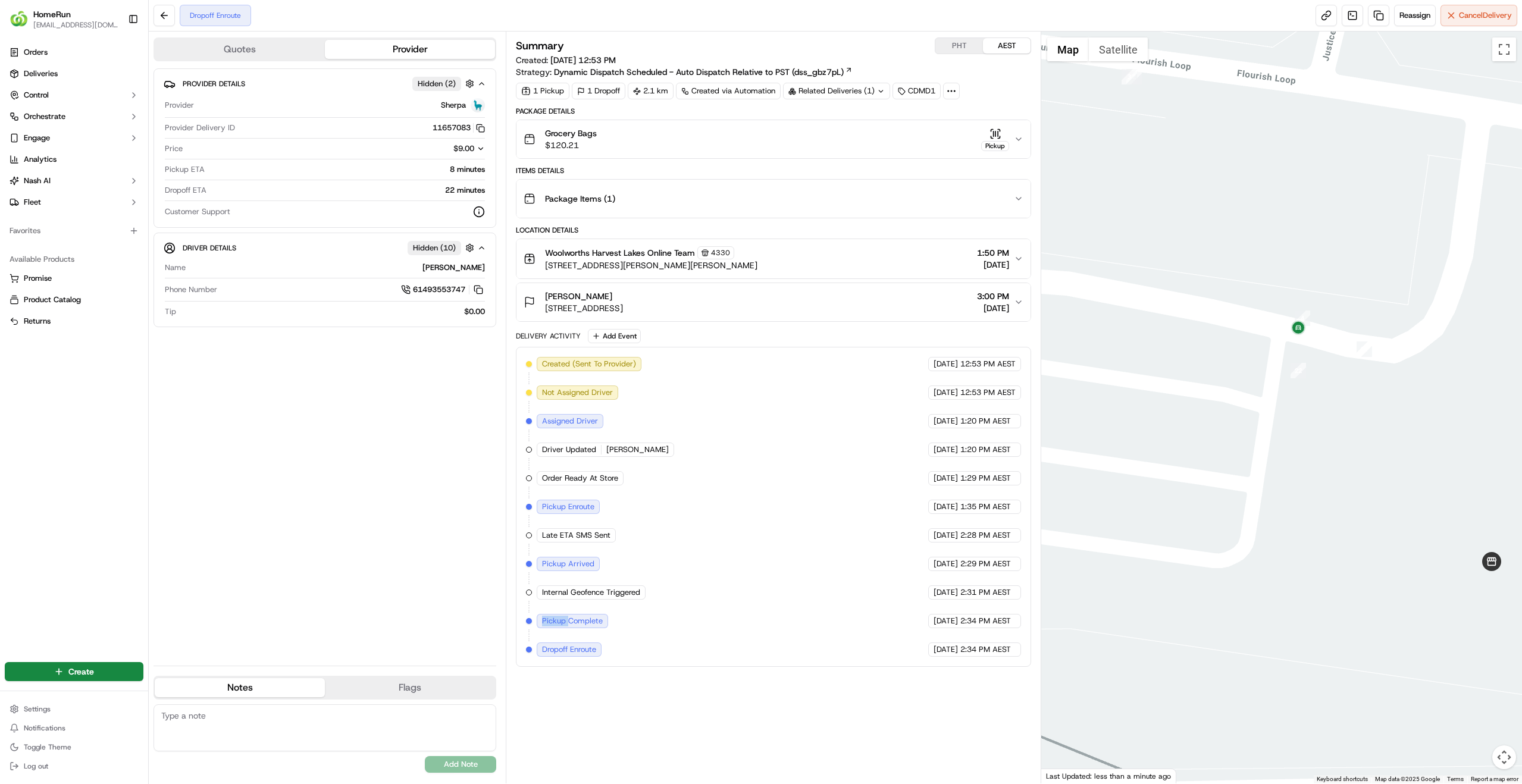
click at [556, 623] on span "Pickup Complete" at bounding box center [572, 621] width 61 height 11
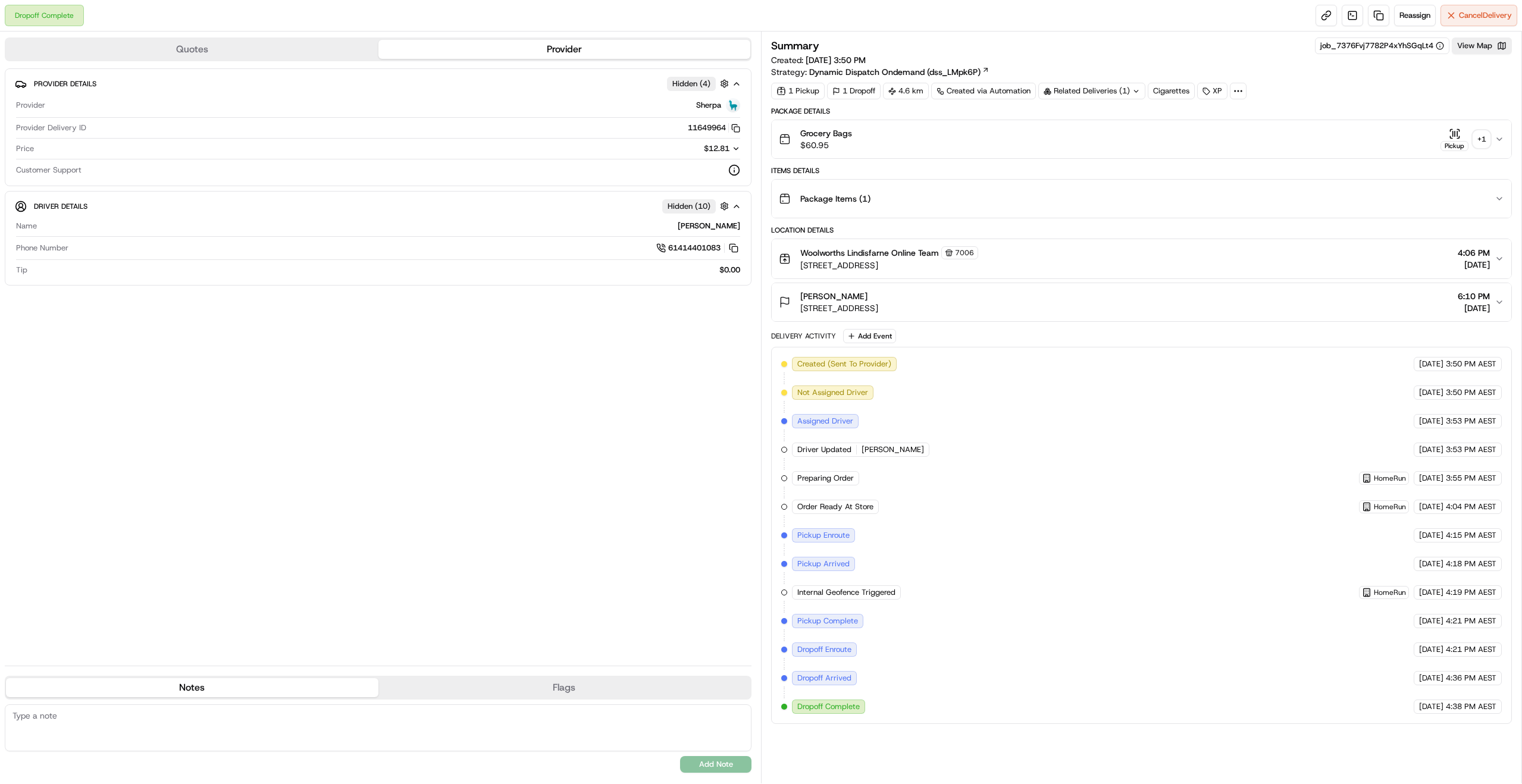
click at [1488, 139] on div "+ 1" at bounding box center [1481, 139] width 17 height 17
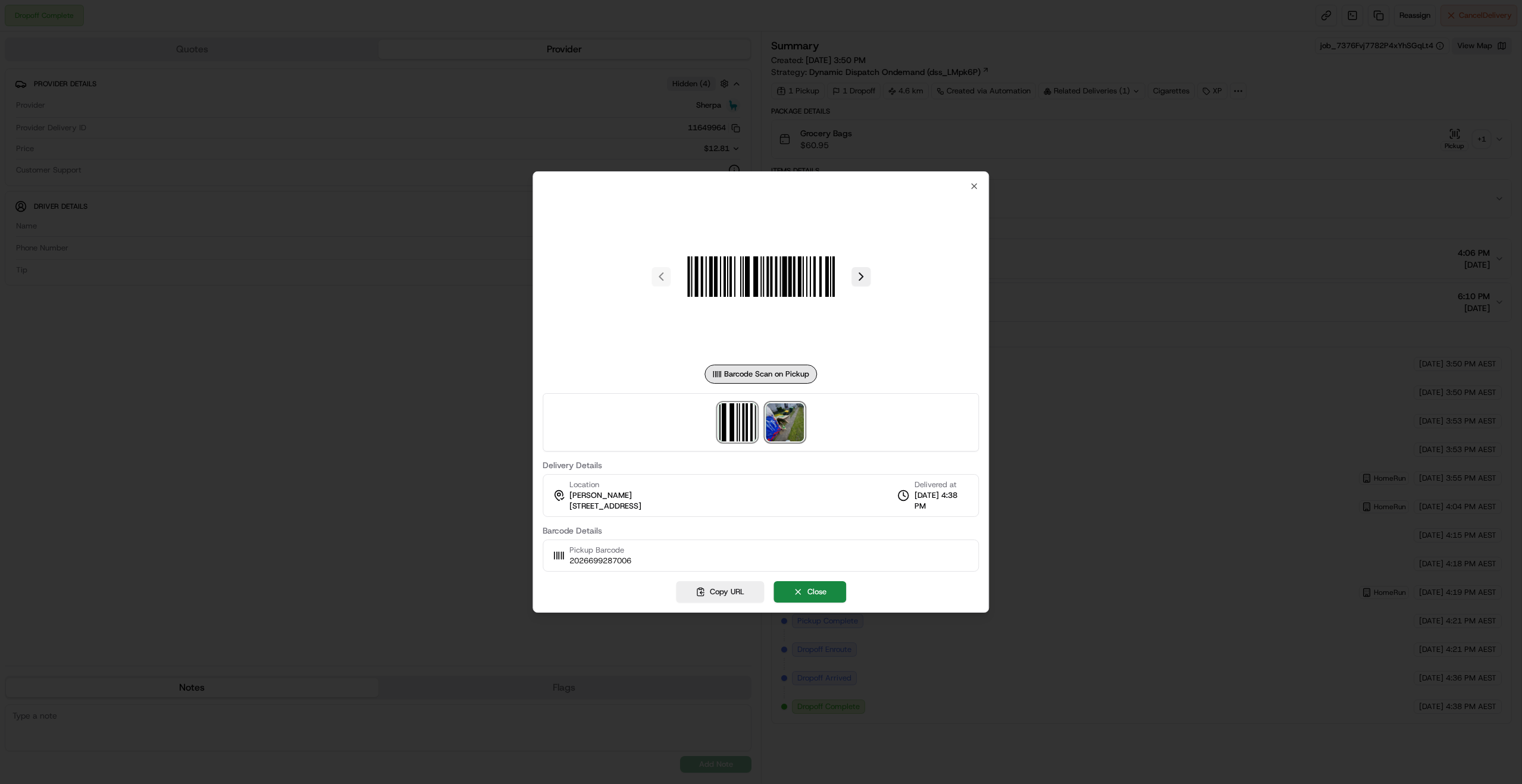
click at [784, 421] on img at bounding box center [784, 422] width 38 height 38
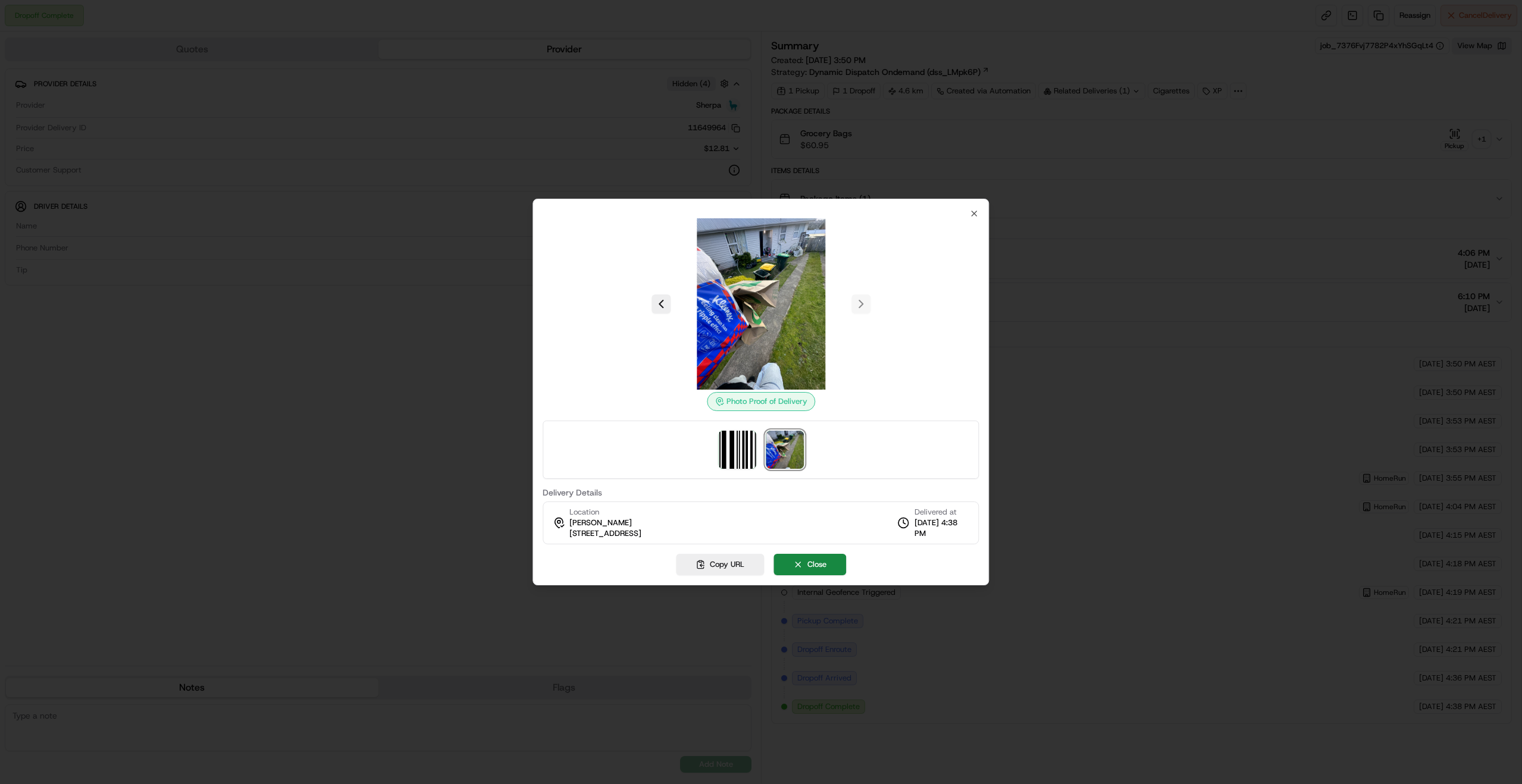
drag, startPoint x: 747, startPoint y: 311, endPoint x: 701, endPoint y: 321, distance: 47.1
click at [701, 321] on img at bounding box center [761, 304] width 172 height 171
drag, startPoint x: 736, startPoint y: 303, endPoint x: 910, endPoint y: 339, distance: 177.7
click at [913, 335] on div at bounding box center [761, 304] width 436 height 171
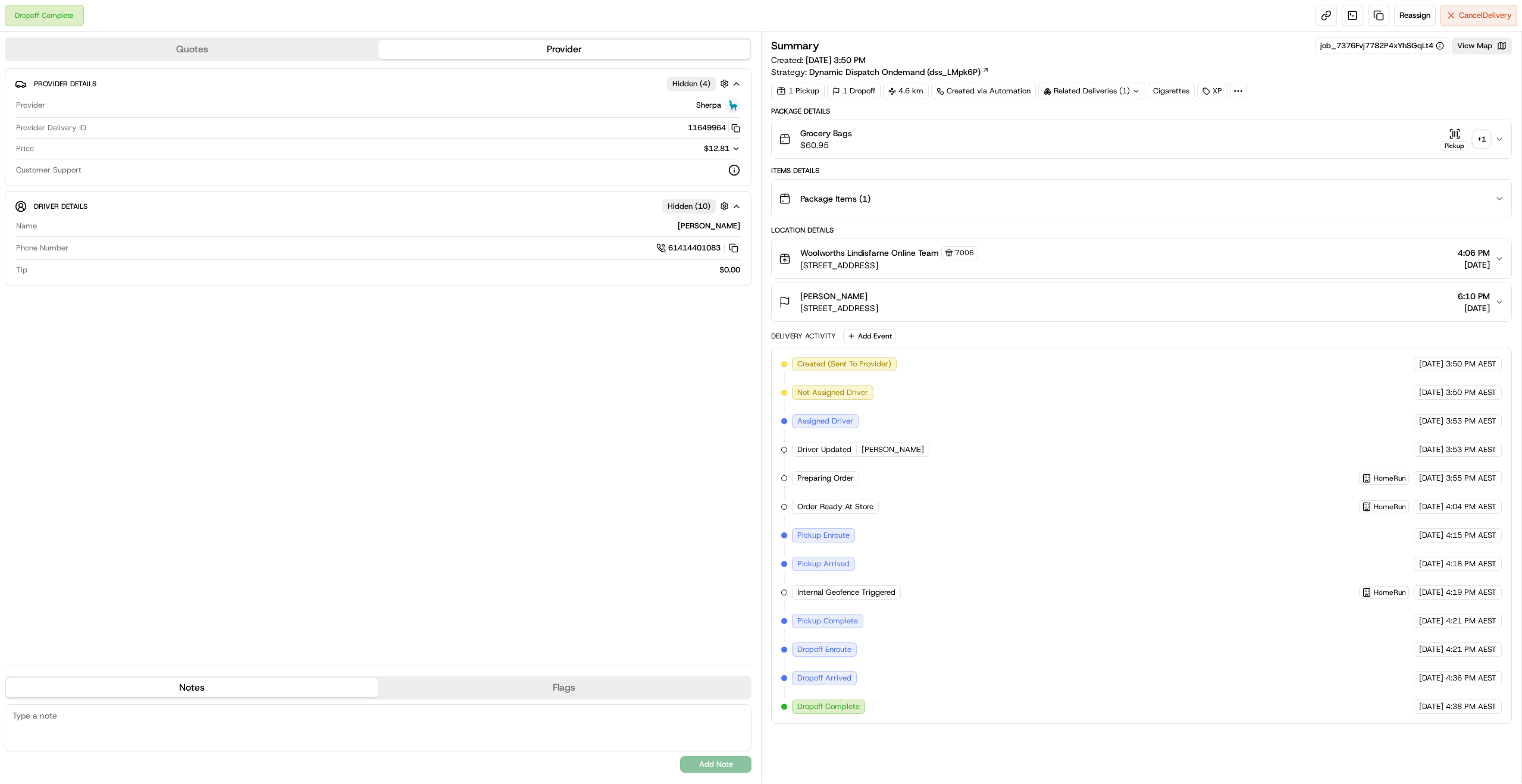
click at [1113, 94] on div "Related Deliveries (1)" at bounding box center [1091, 91] width 107 height 17
click at [1083, 118] on span "ord_7376Fvj7782P4xYhSGqLt4" at bounding box center [1103, 118] width 114 height 11
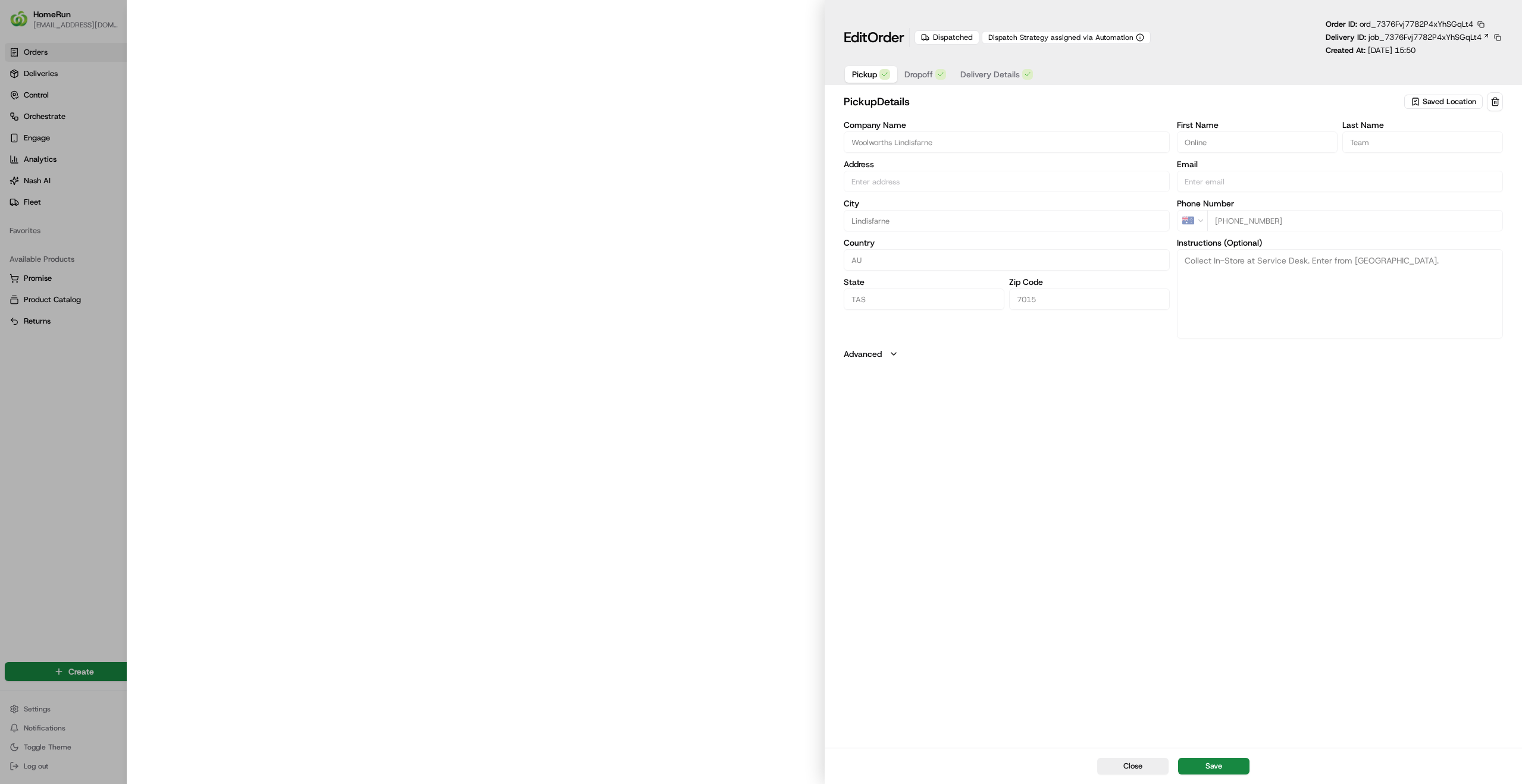
type input "[STREET_ADDRESS]"
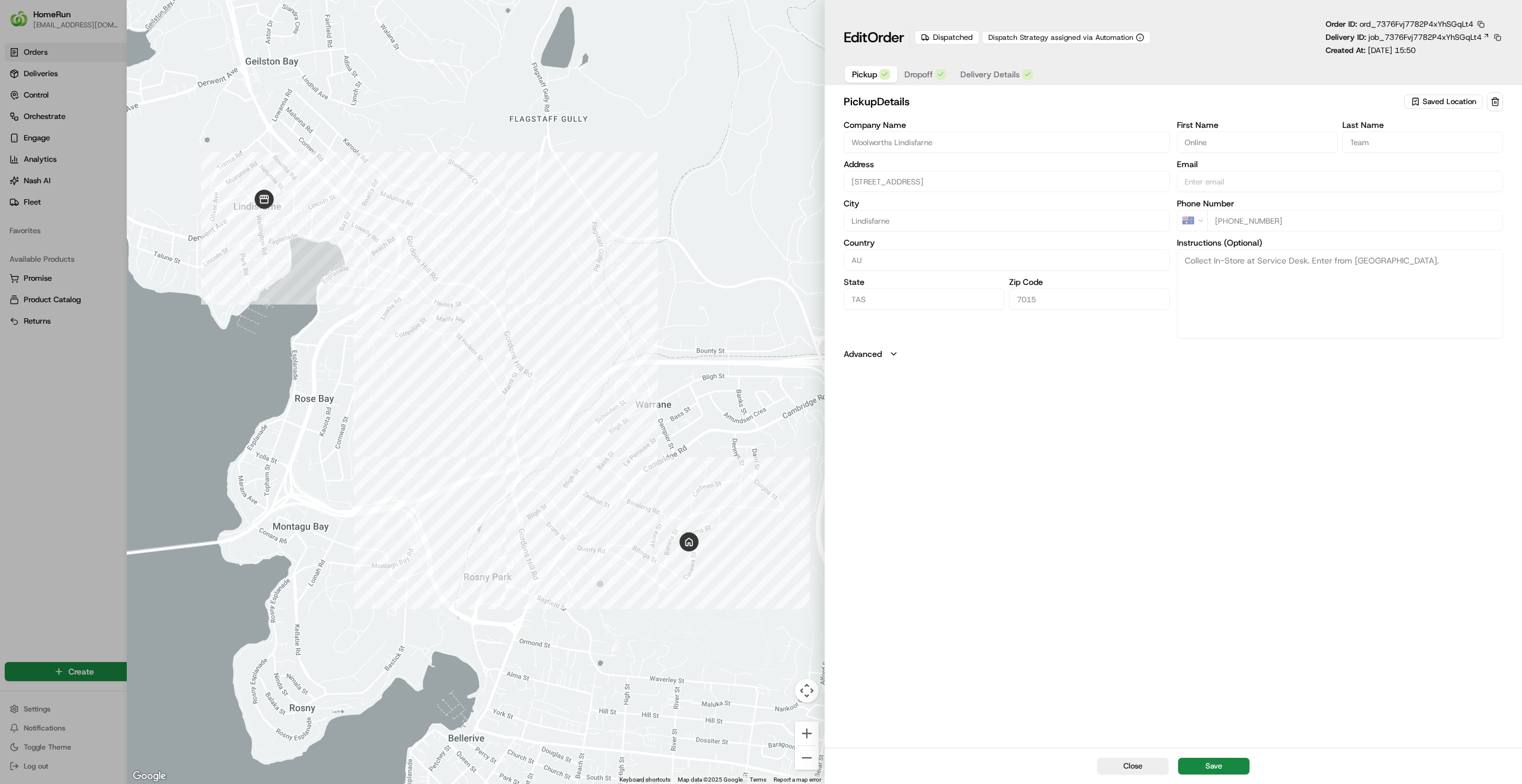
click at [926, 74] on span "Dropoff" at bounding box center [919, 73] width 28 height 11
click at [982, 77] on span "Delivery Details" at bounding box center [990, 73] width 59 height 11
click at [916, 77] on span "Dropoff" at bounding box center [919, 73] width 28 height 11
click at [861, 79] on span "Pickup" at bounding box center [865, 73] width 25 height 11
click at [930, 80] on span "Dropoff" at bounding box center [919, 73] width 28 height 11
